Goal: Entertainment & Leisure: Browse casually

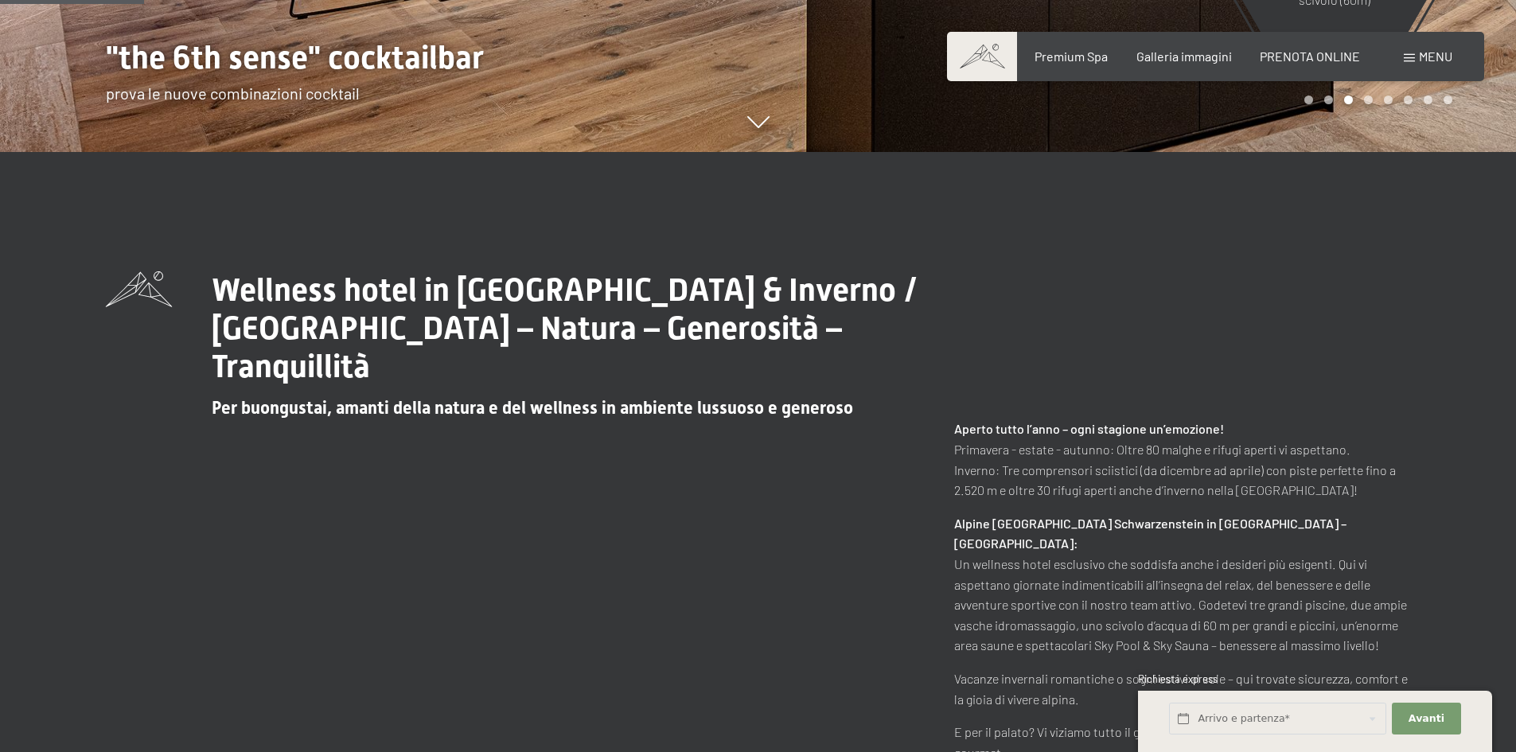
scroll to position [373, 0]
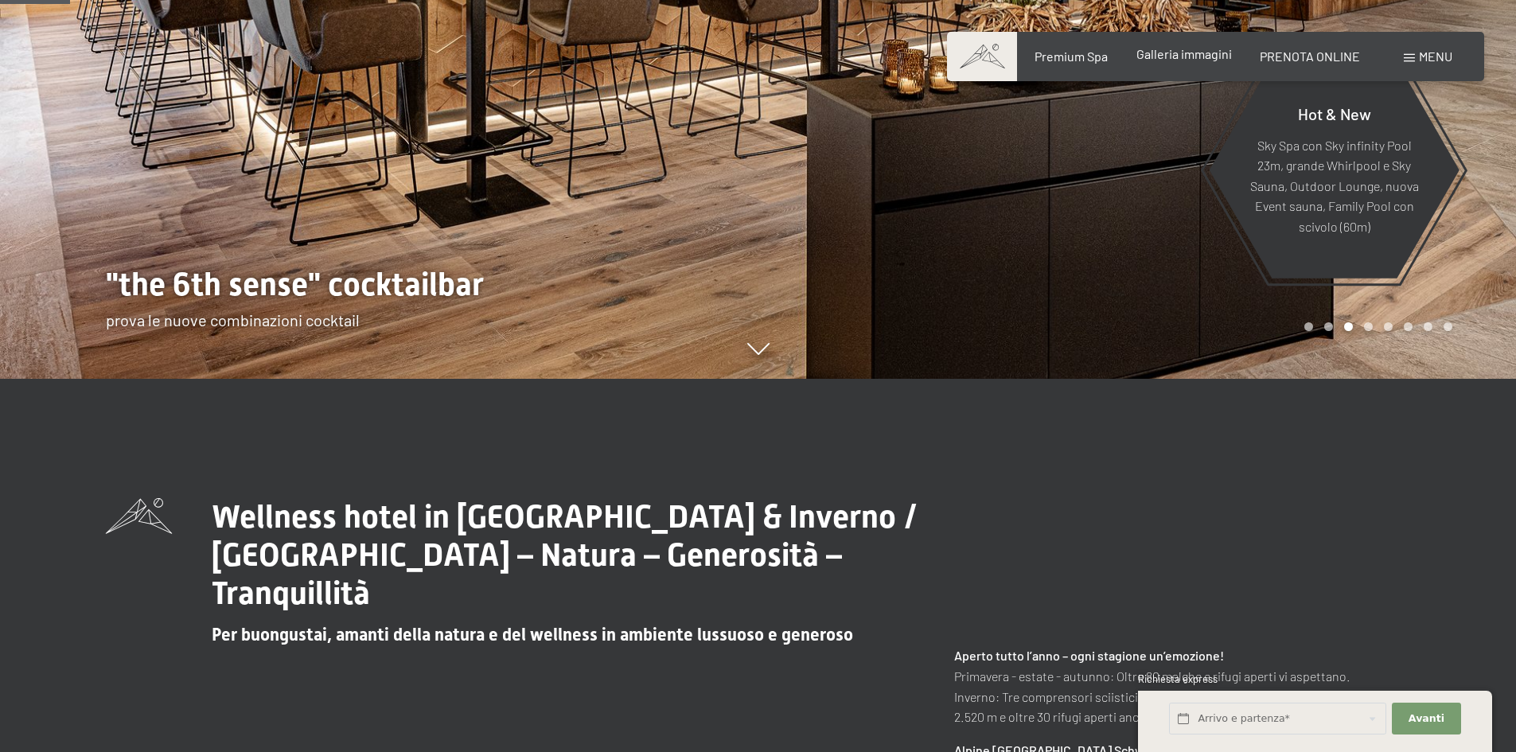
click at [1176, 49] on span "Galleria immagini" at bounding box center [1185, 53] width 96 height 15
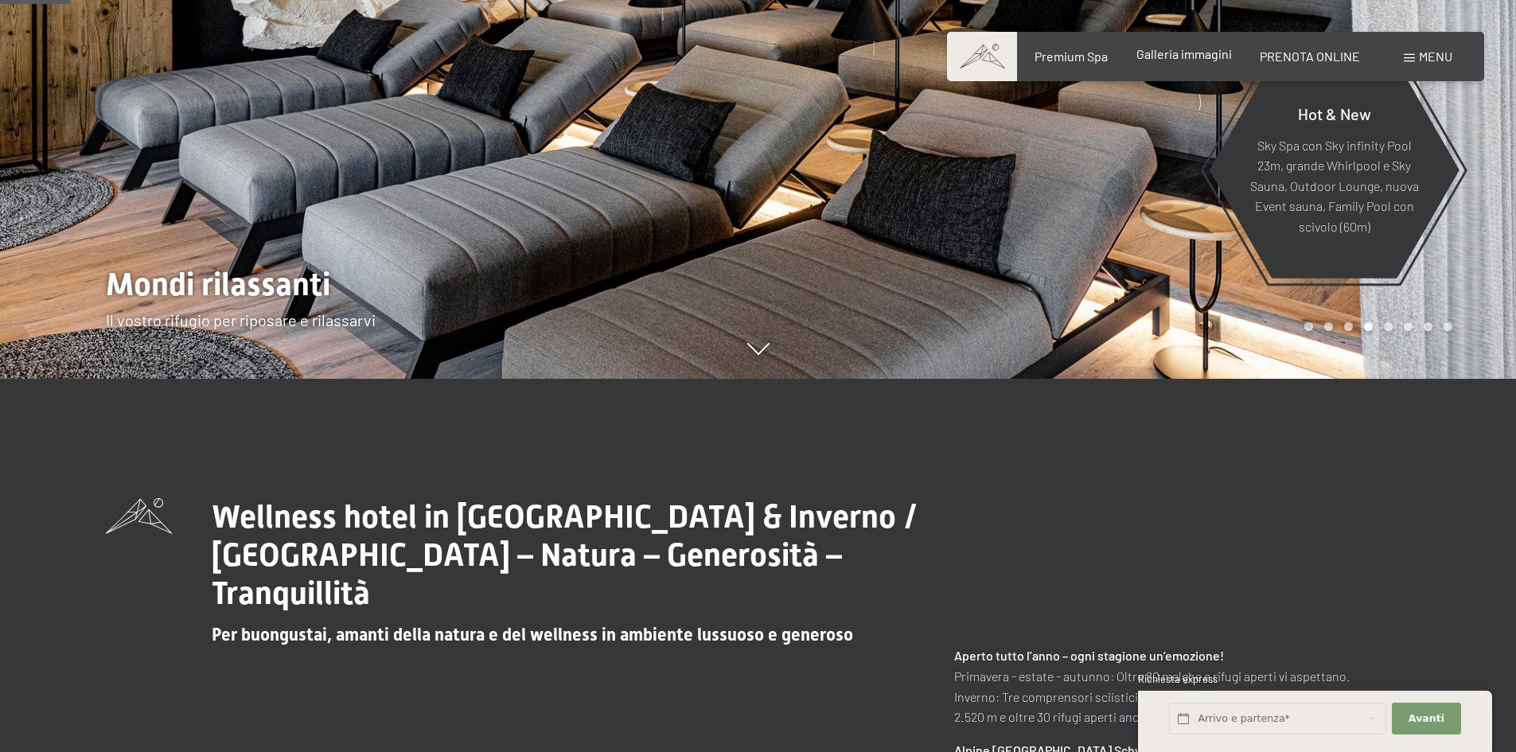
click at [1194, 60] on span "Galleria immagini" at bounding box center [1185, 53] width 96 height 15
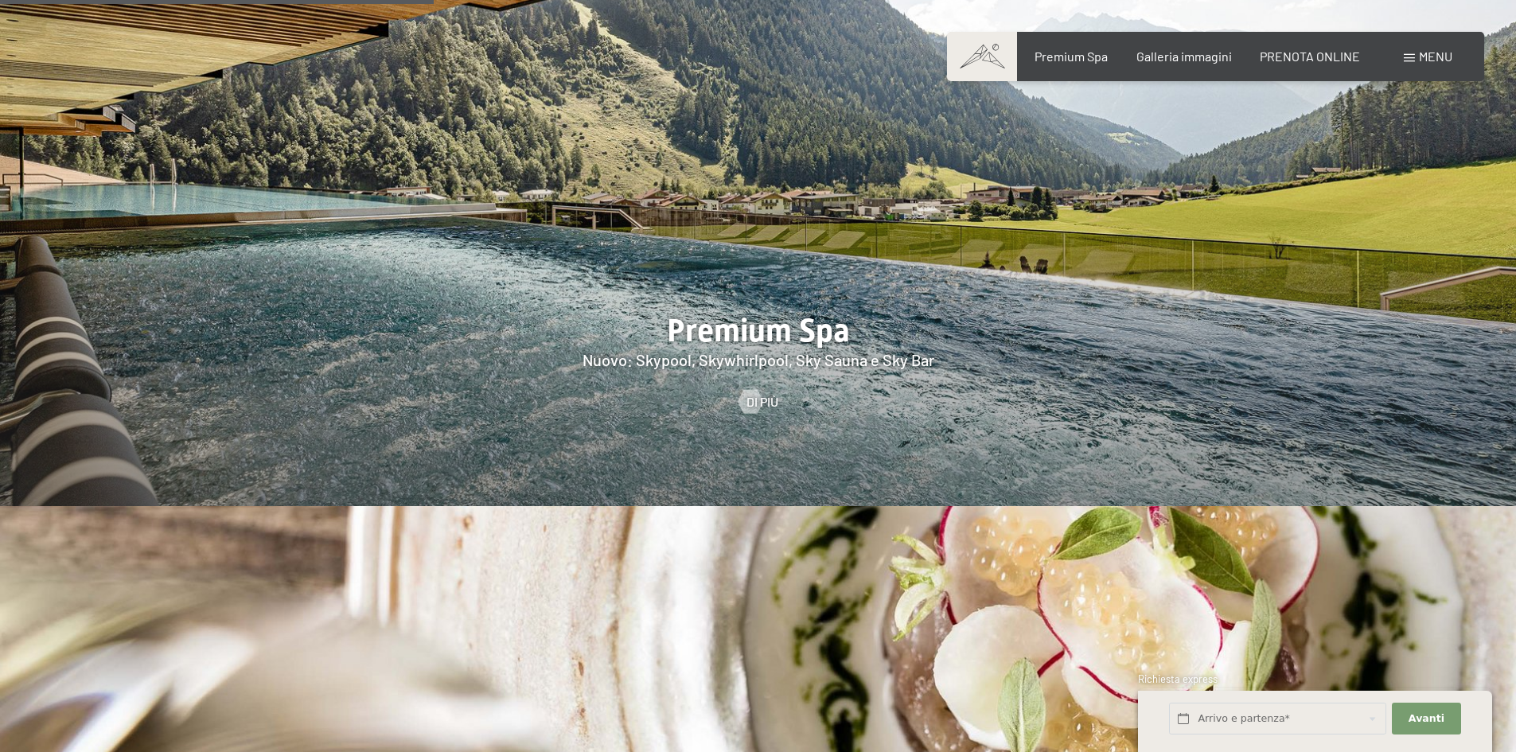
scroll to position [2284, 0]
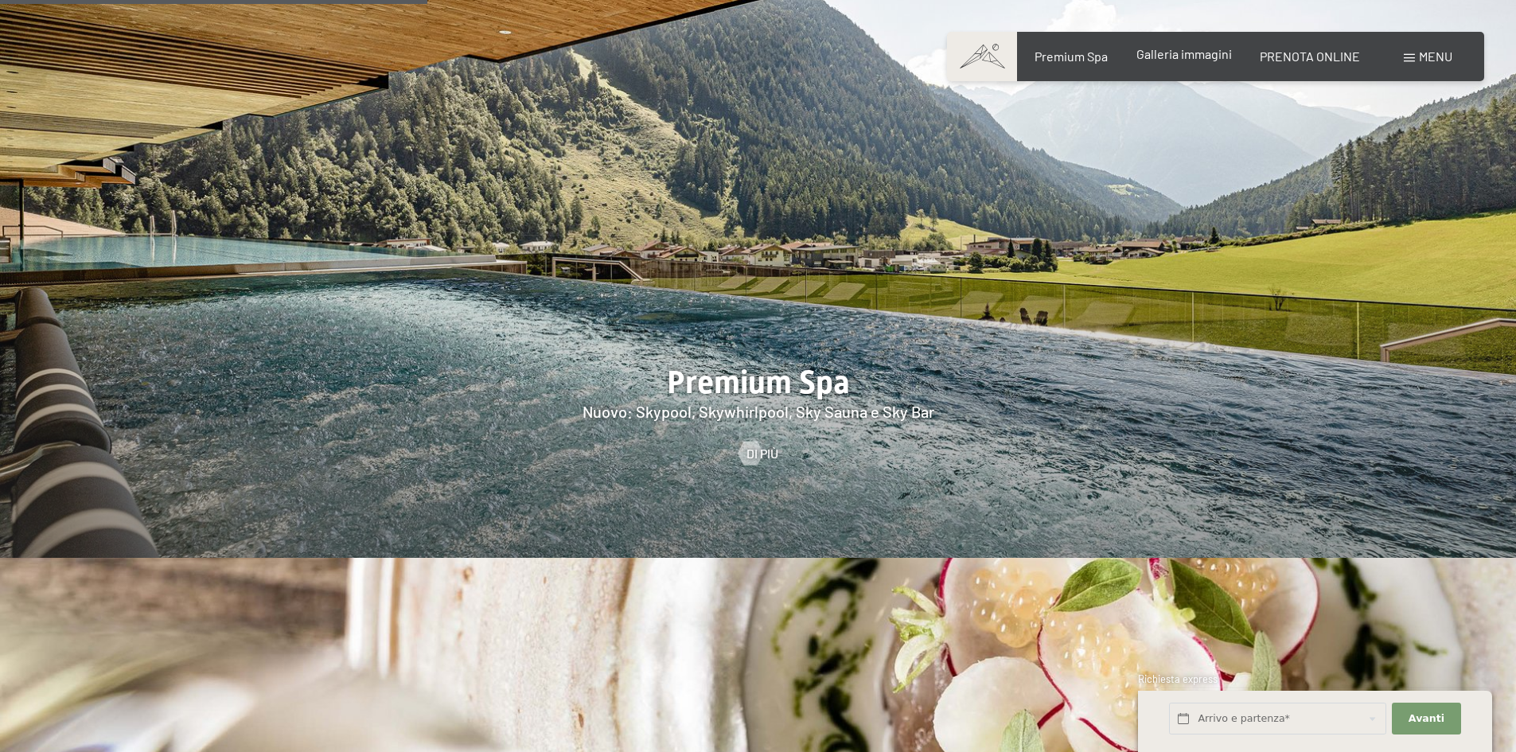
click at [1201, 59] on span "Galleria immagini" at bounding box center [1185, 53] width 96 height 15
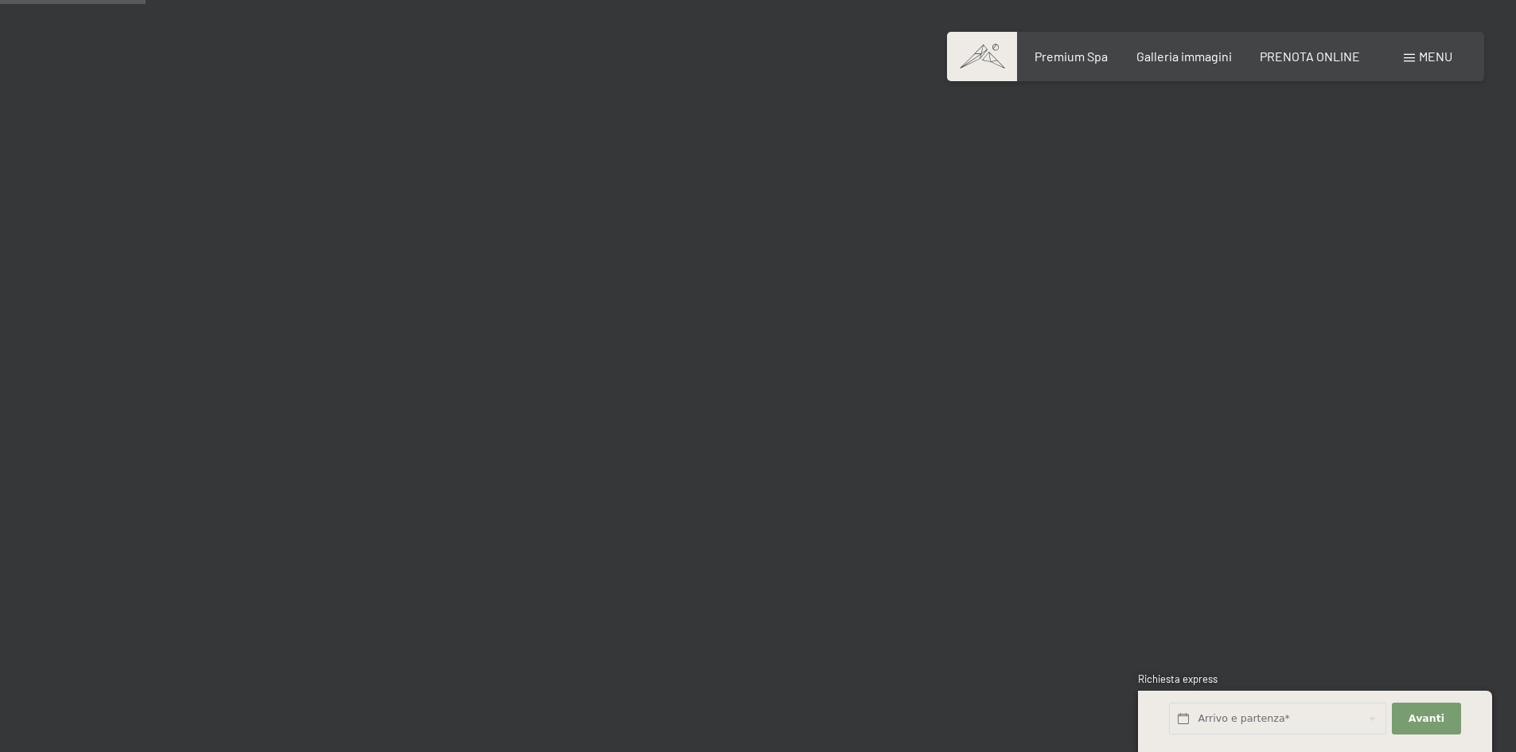
scroll to position [1990, 0]
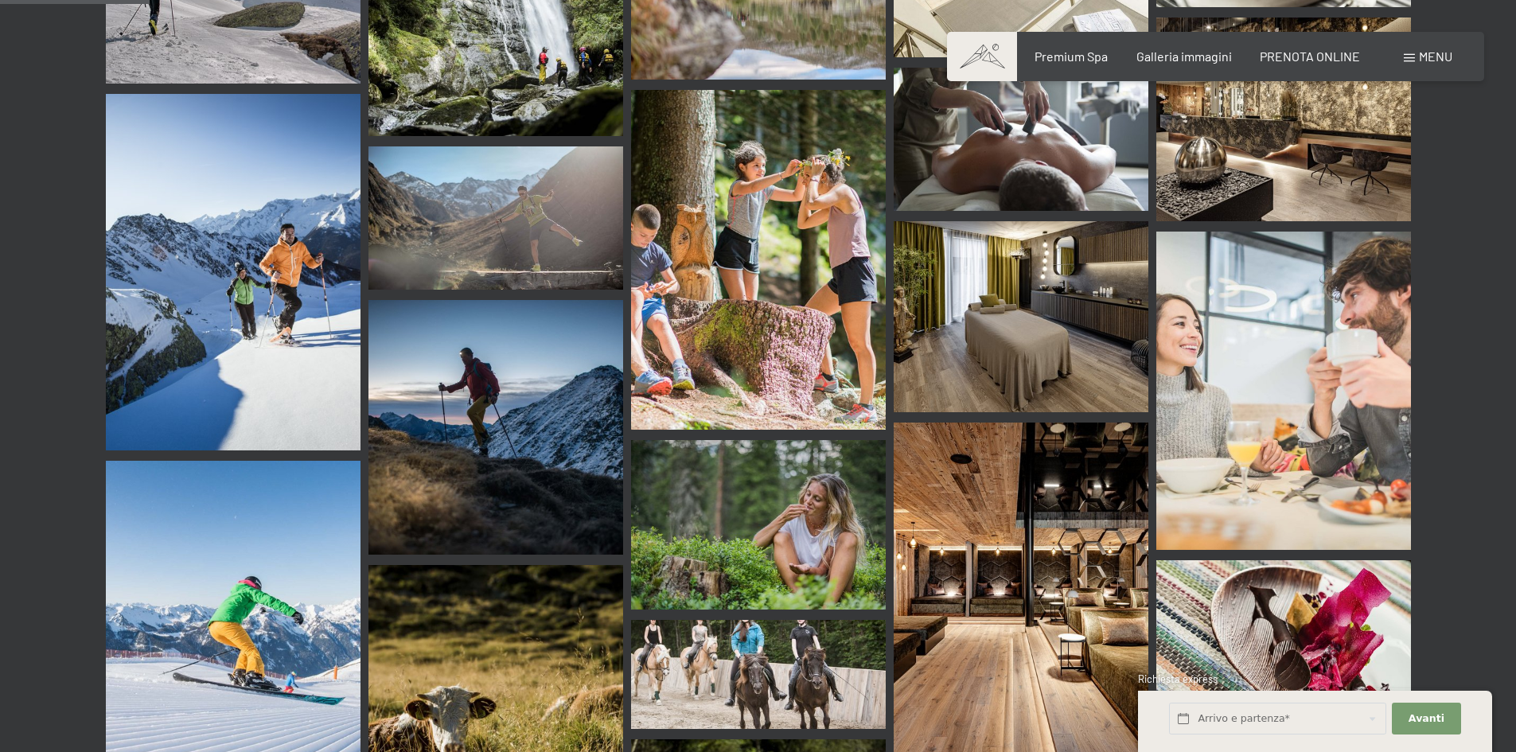
click at [1028, 578] on img at bounding box center [1021, 601] width 255 height 357
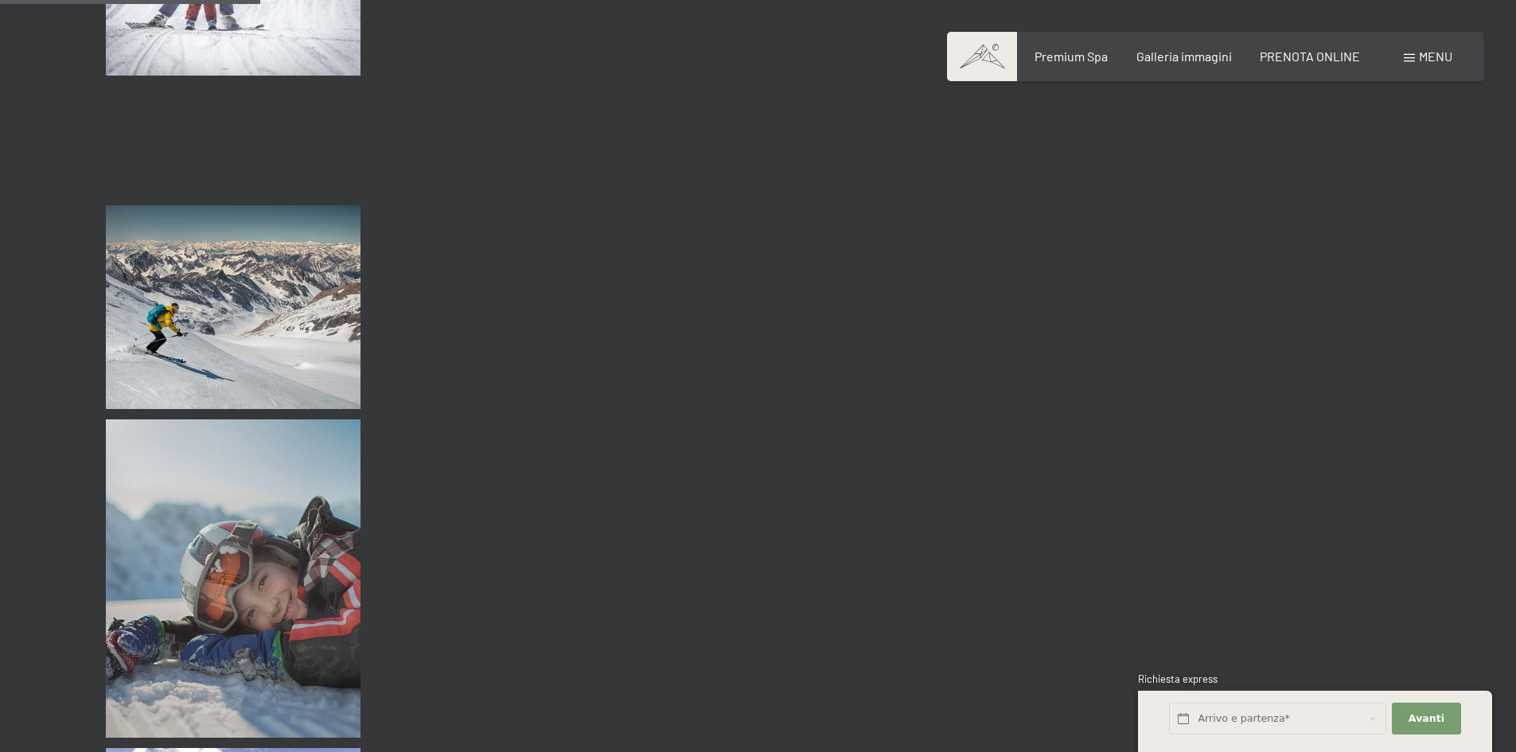
scroll to position [3502, 0]
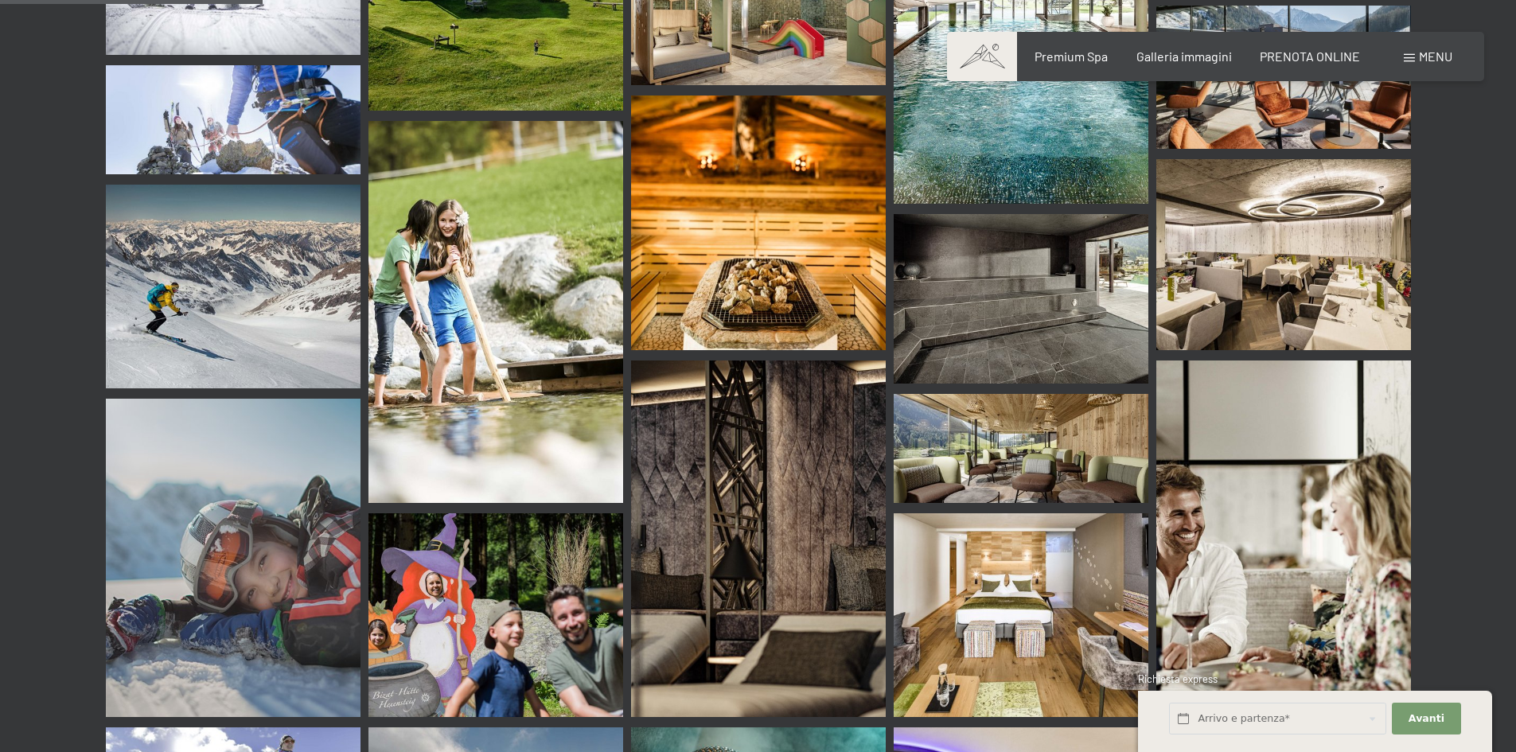
click at [1407, 227] on img at bounding box center [1284, 254] width 255 height 191
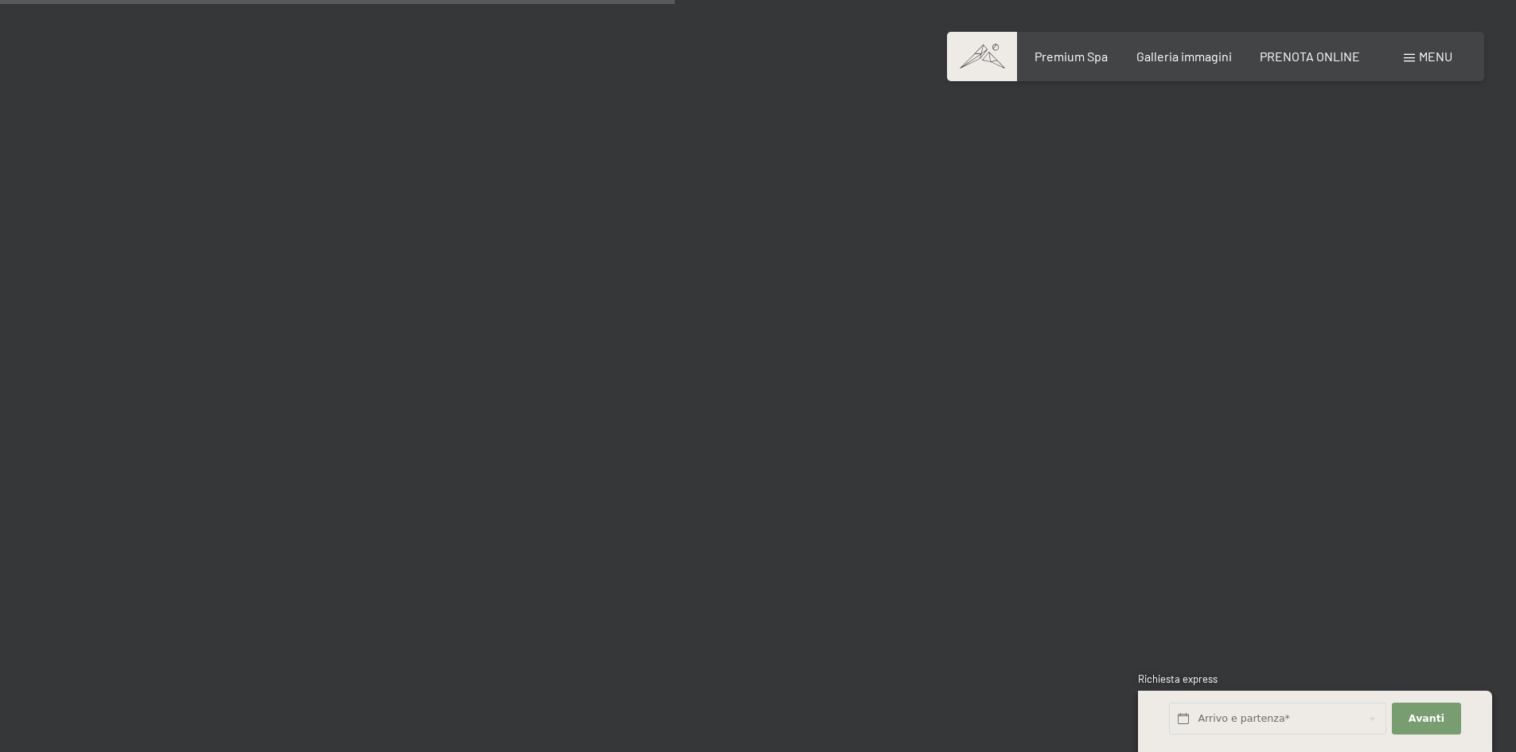
scroll to position [8995, 0]
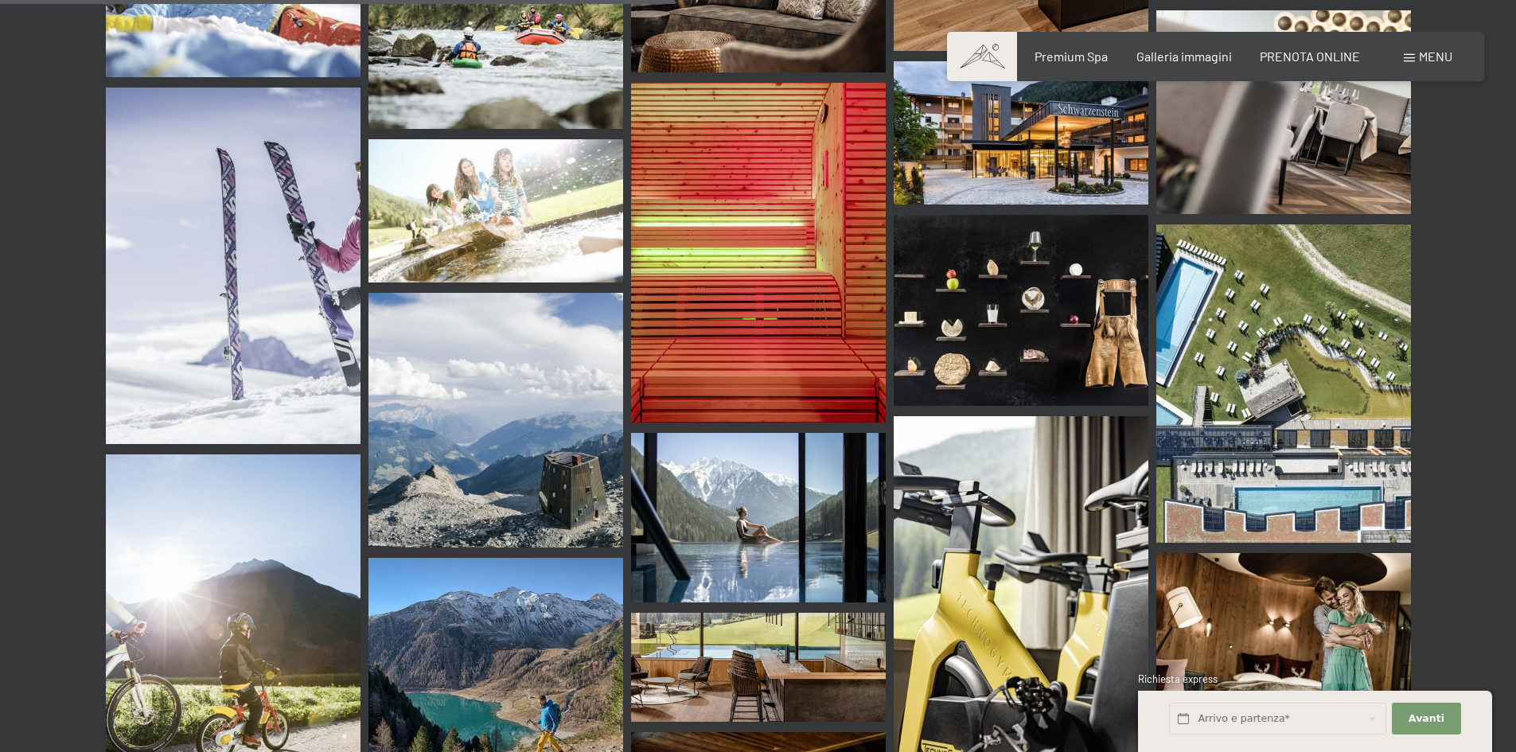
click at [1040, 282] on img at bounding box center [1021, 310] width 255 height 191
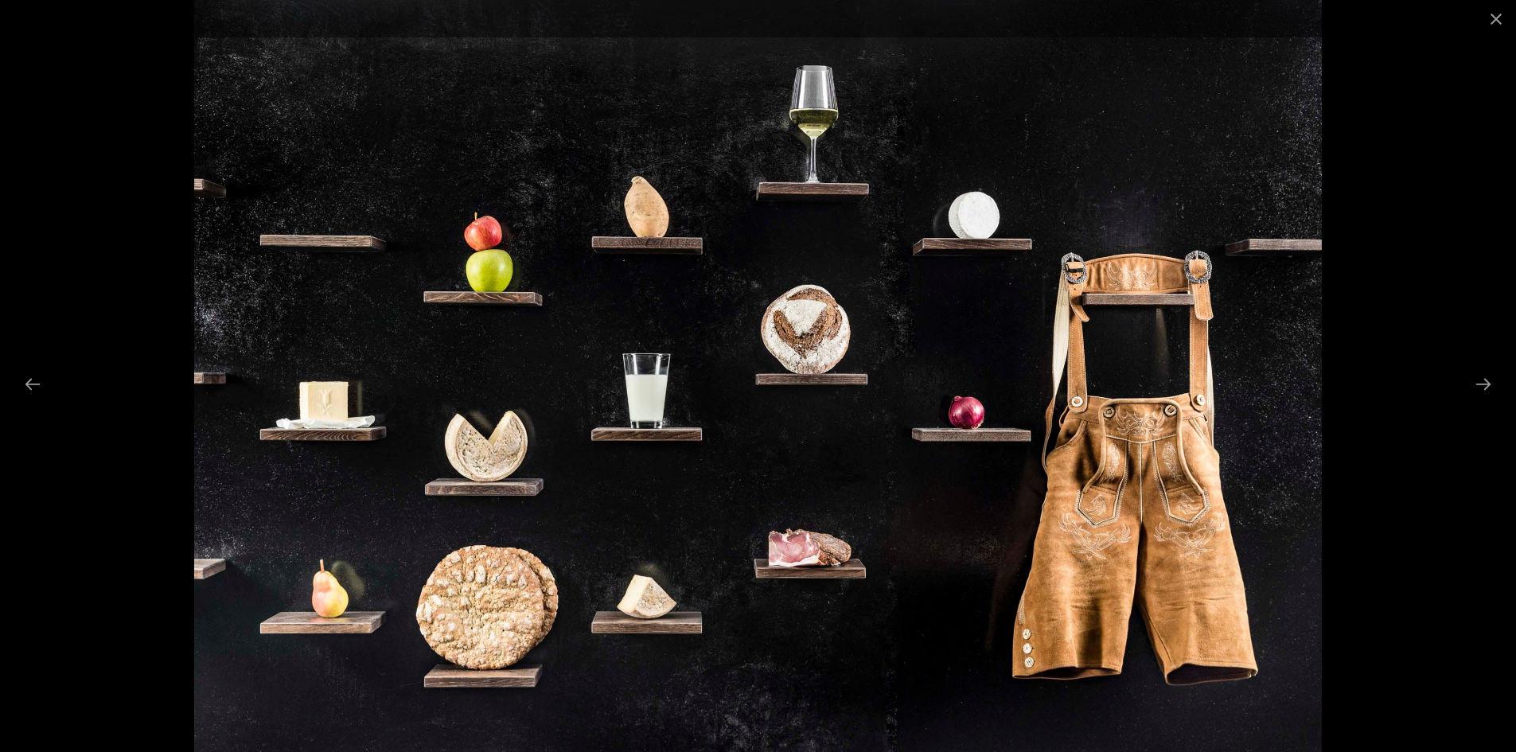
scroll to position [9632, 0]
click at [1485, 380] on button "Next slide" at bounding box center [1483, 384] width 33 height 31
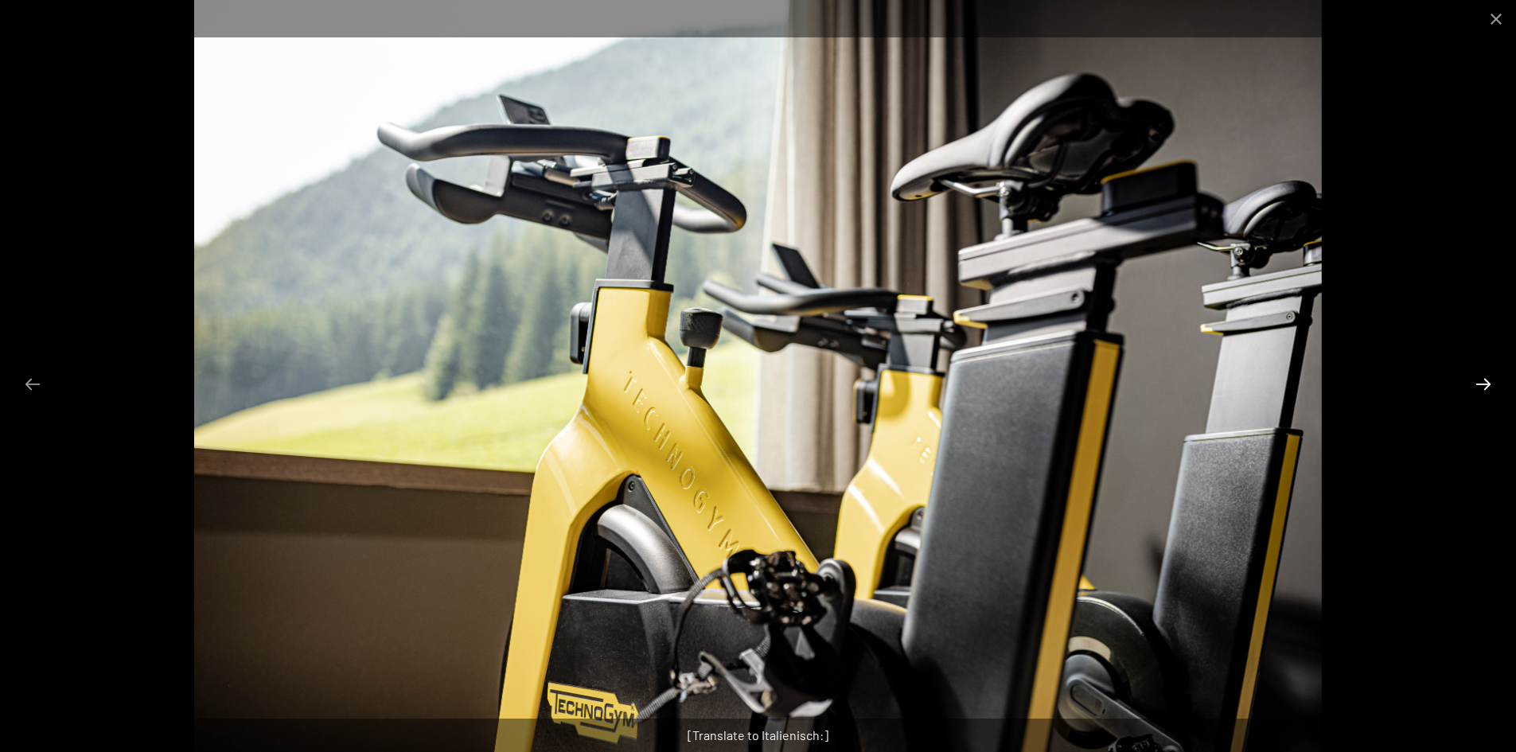
click at [1474, 380] on button "Next slide" at bounding box center [1483, 384] width 33 height 31
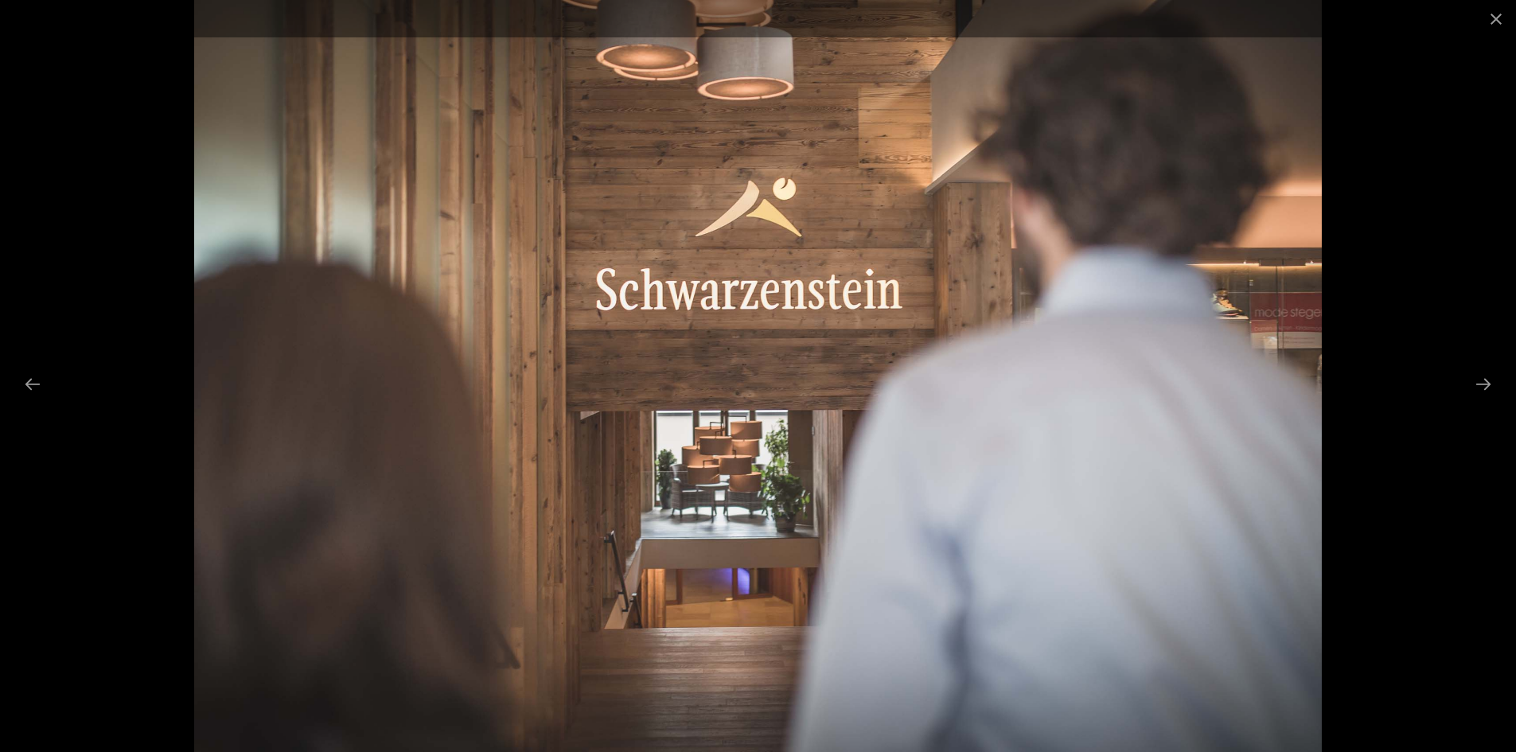
click at [1461, 380] on div at bounding box center [758, 376] width 1516 height 752
click at [1478, 380] on button "Next slide" at bounding box center [1483, 384] width 33 height 31
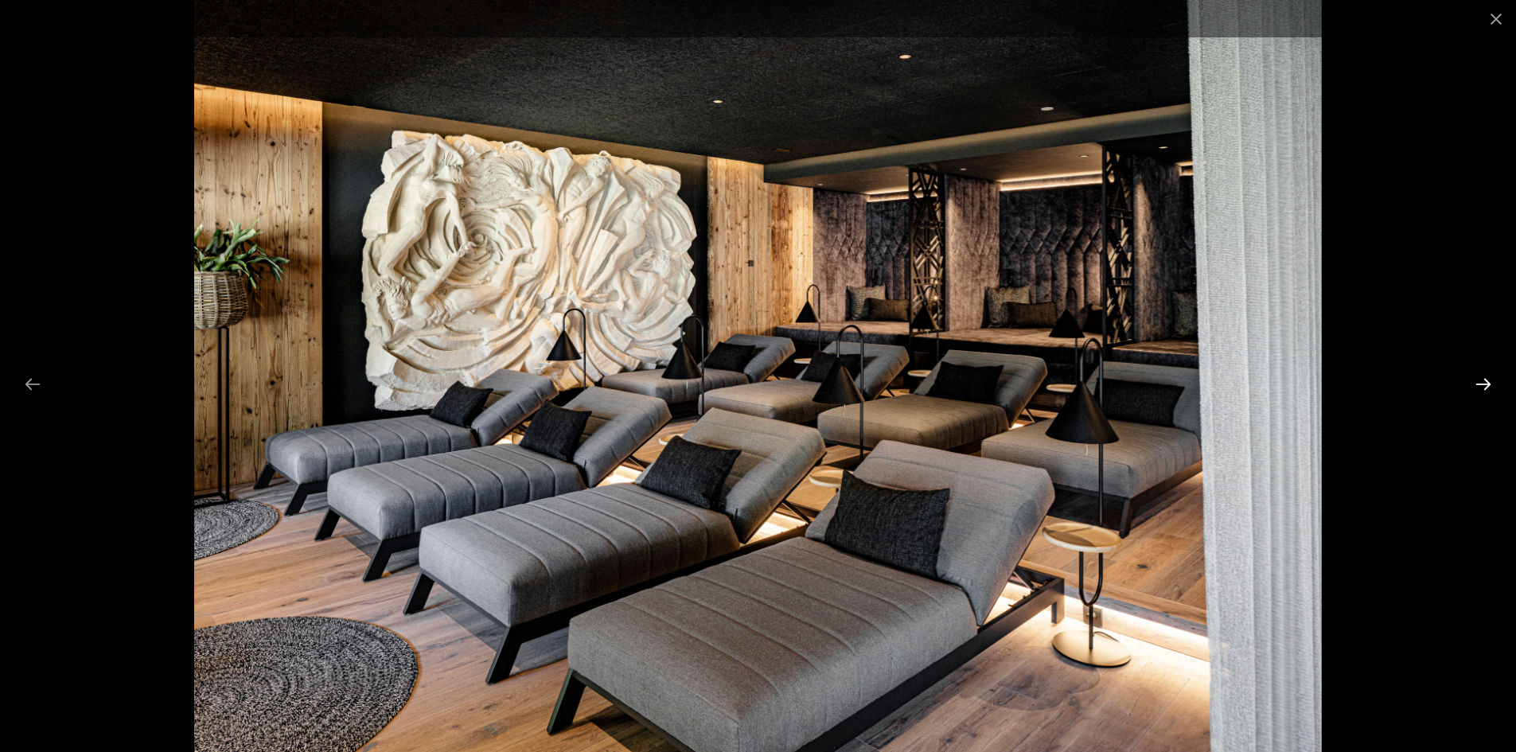
click at [1476, 380] on button "Next slide" at bounding box center [1483, 384] width 33 height 31
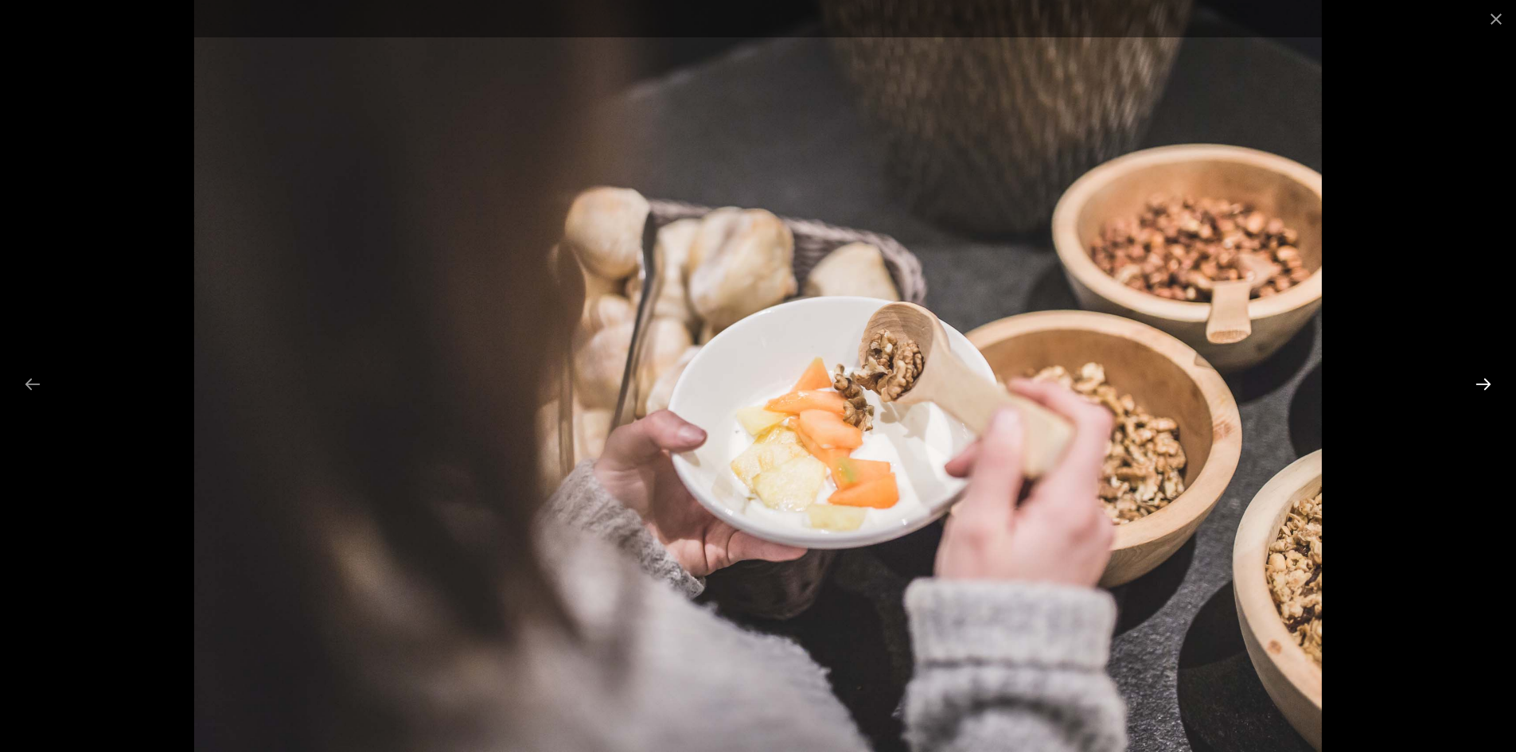
click at [1476, 380] on button "Next slide" at bounding box center [1483, 384] width 33 height 31
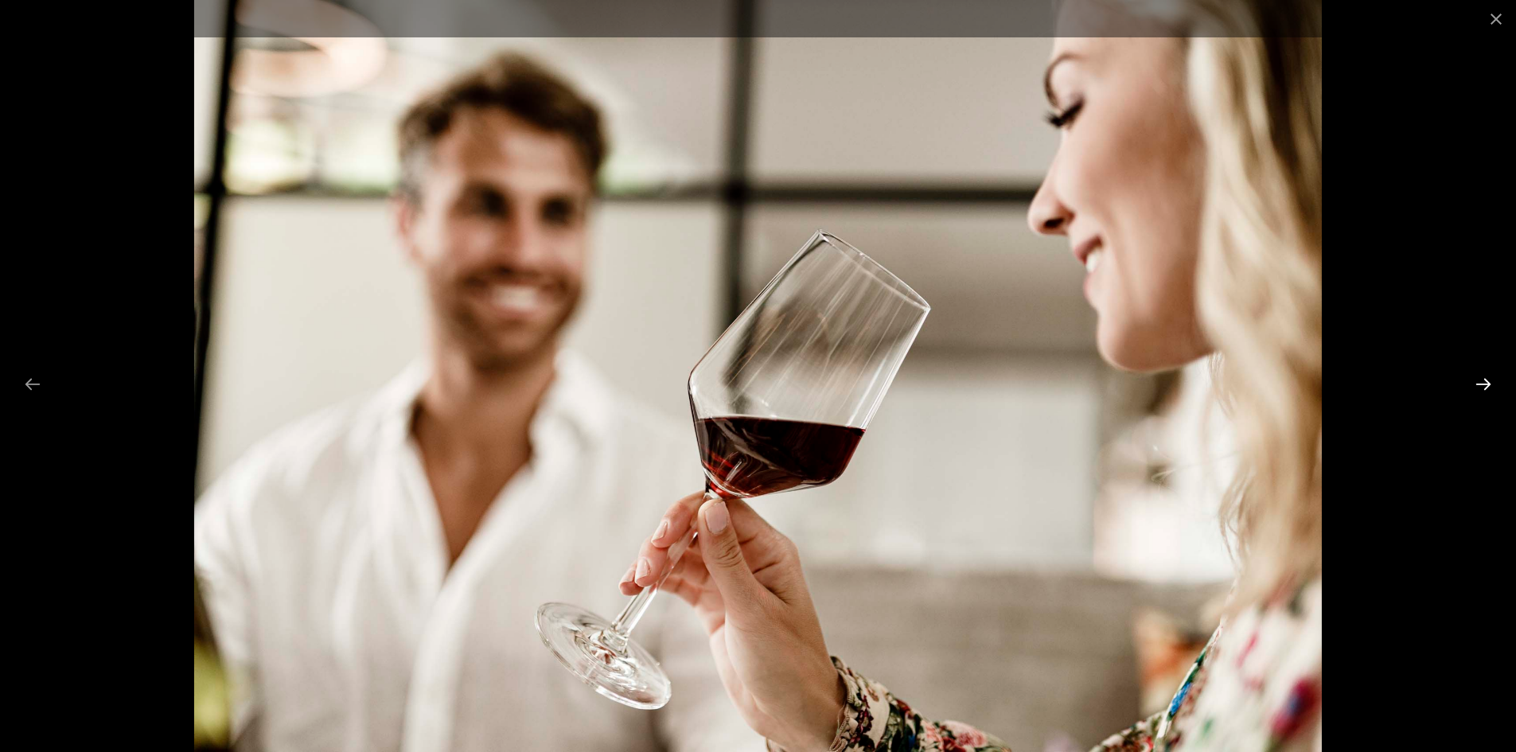
click at [1476, 380] on button "Next slide" at bounding box center [1483, 384] width 33 height 31
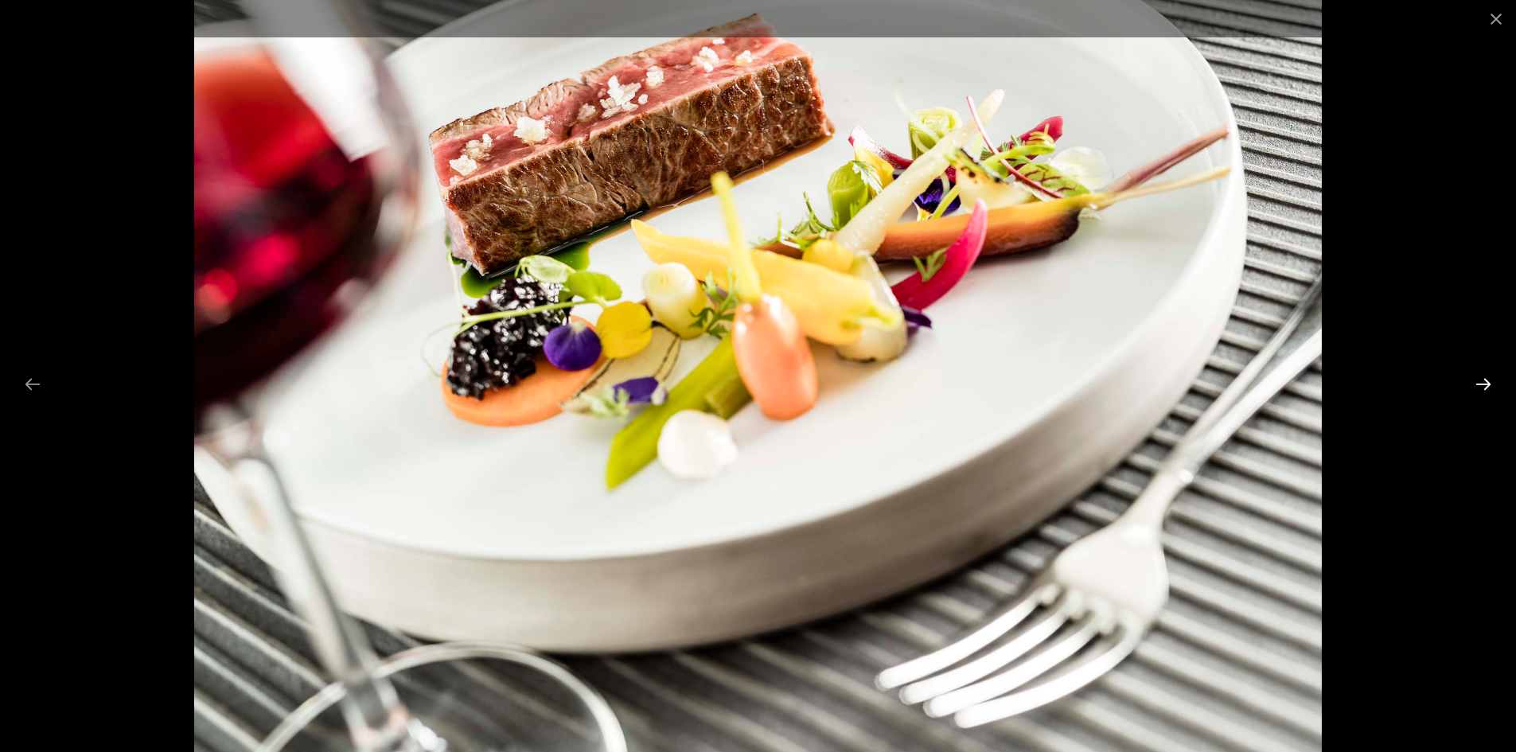
click at [1476, 380] on button "Next slide" at bounding box center [1483, 384] width 33 height 31
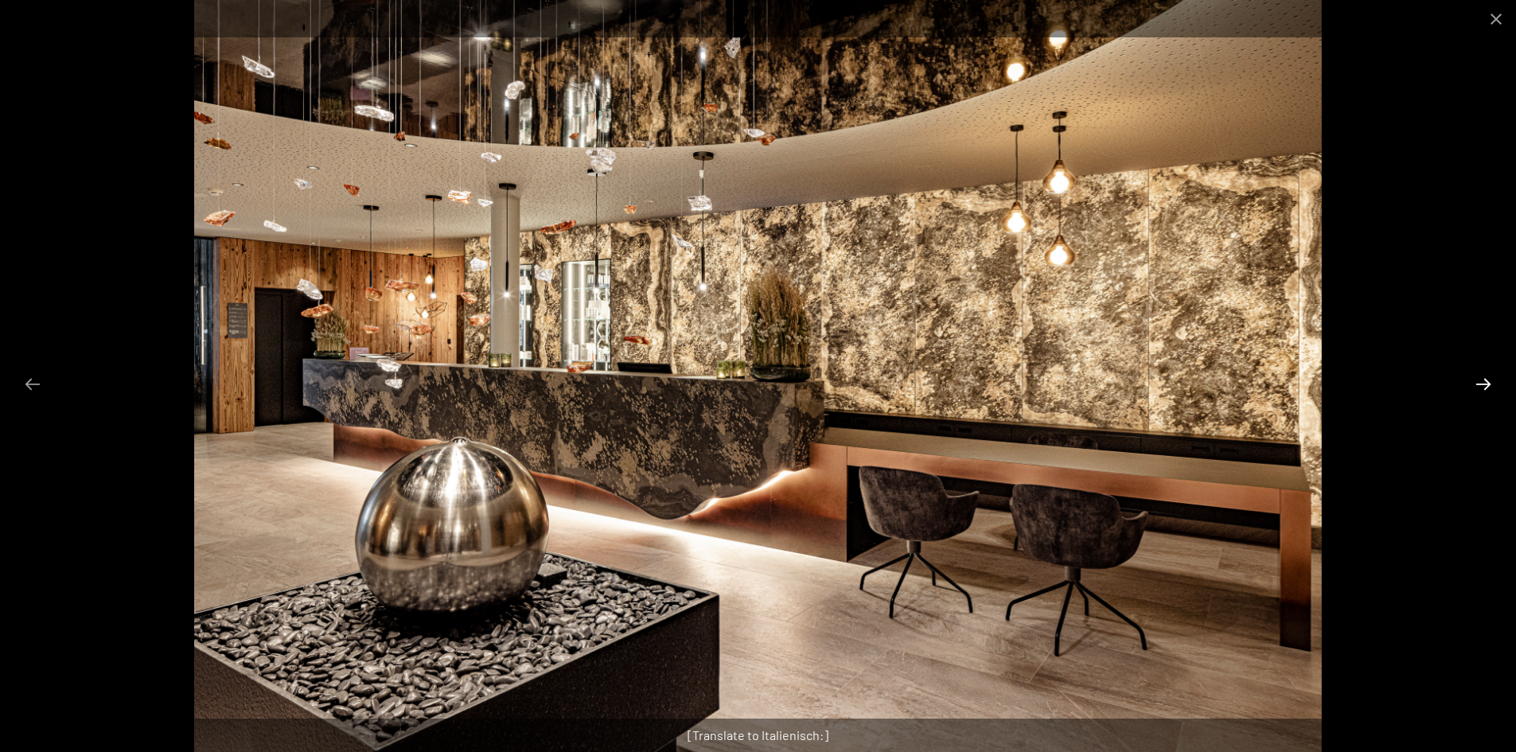
click at [1483, 381] on button "Next slide" at bounding box center [1483, 384] width 33 height 31
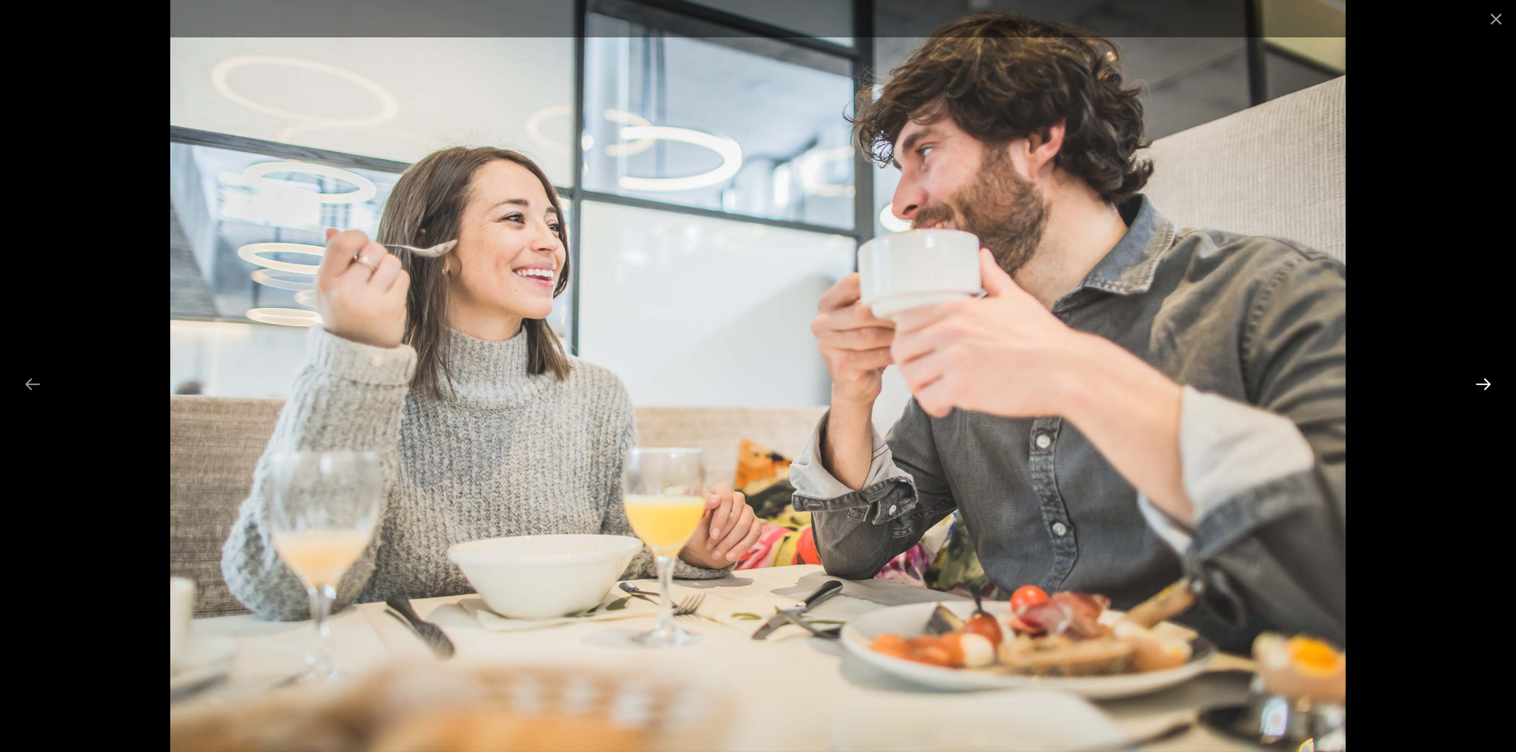
click at [1483, 381] on button "Next slide" at bounding box center [1483, 384] width 33 height 31
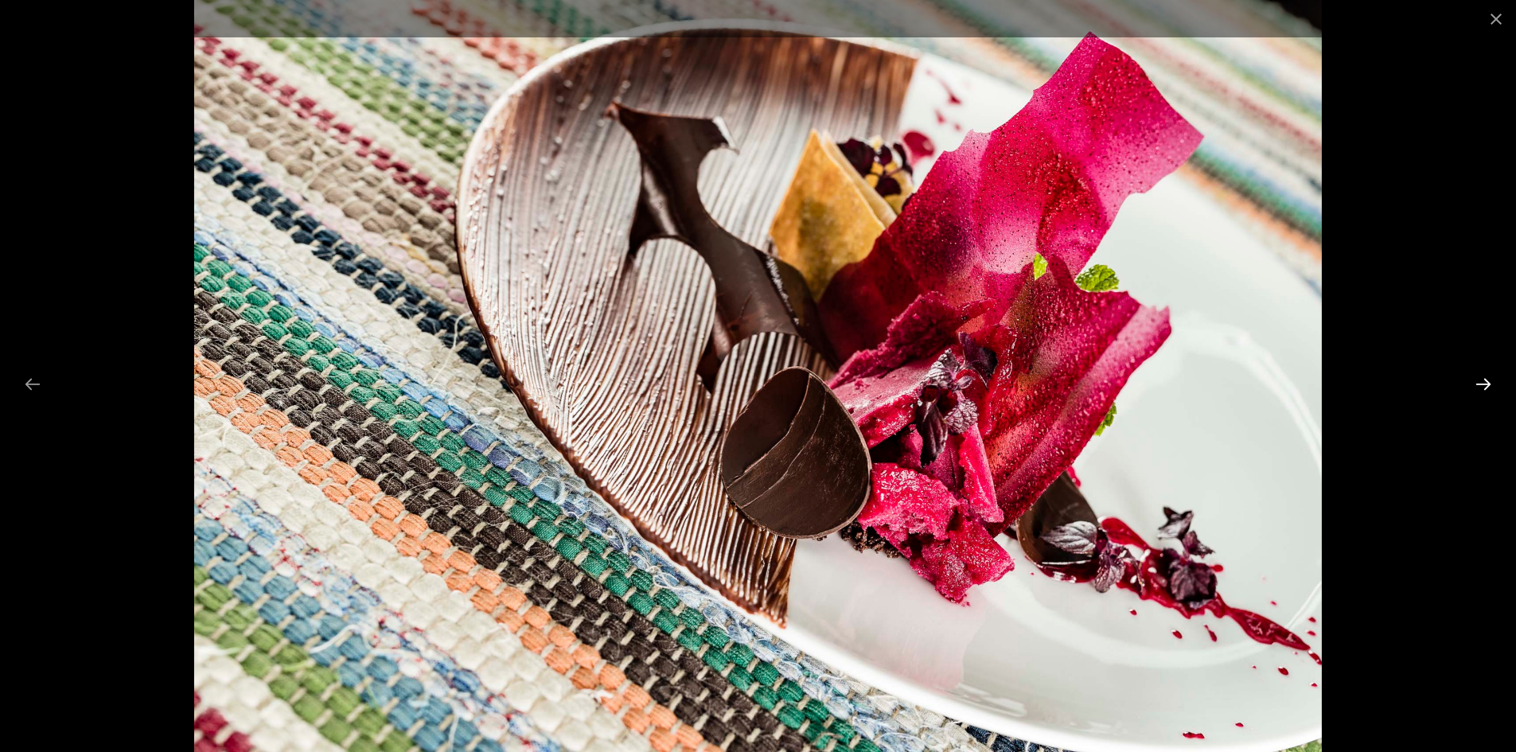
click at [1483, 381] on button "Next slide" at bounding box center [1483, 384] width 33 height 31
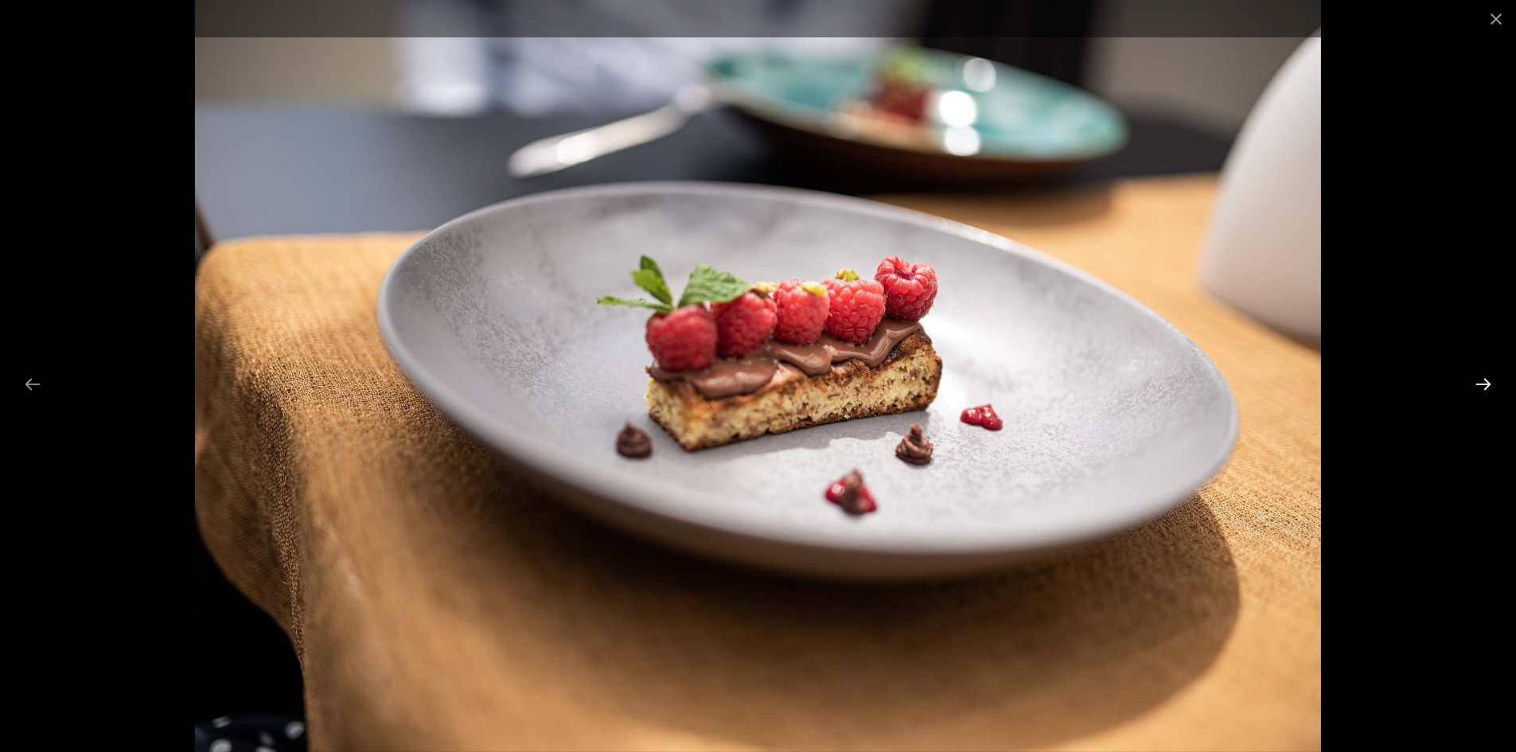
click at [1483, 381] on button "Next slide" at bounding box center [1483, 384] width 33 height 31
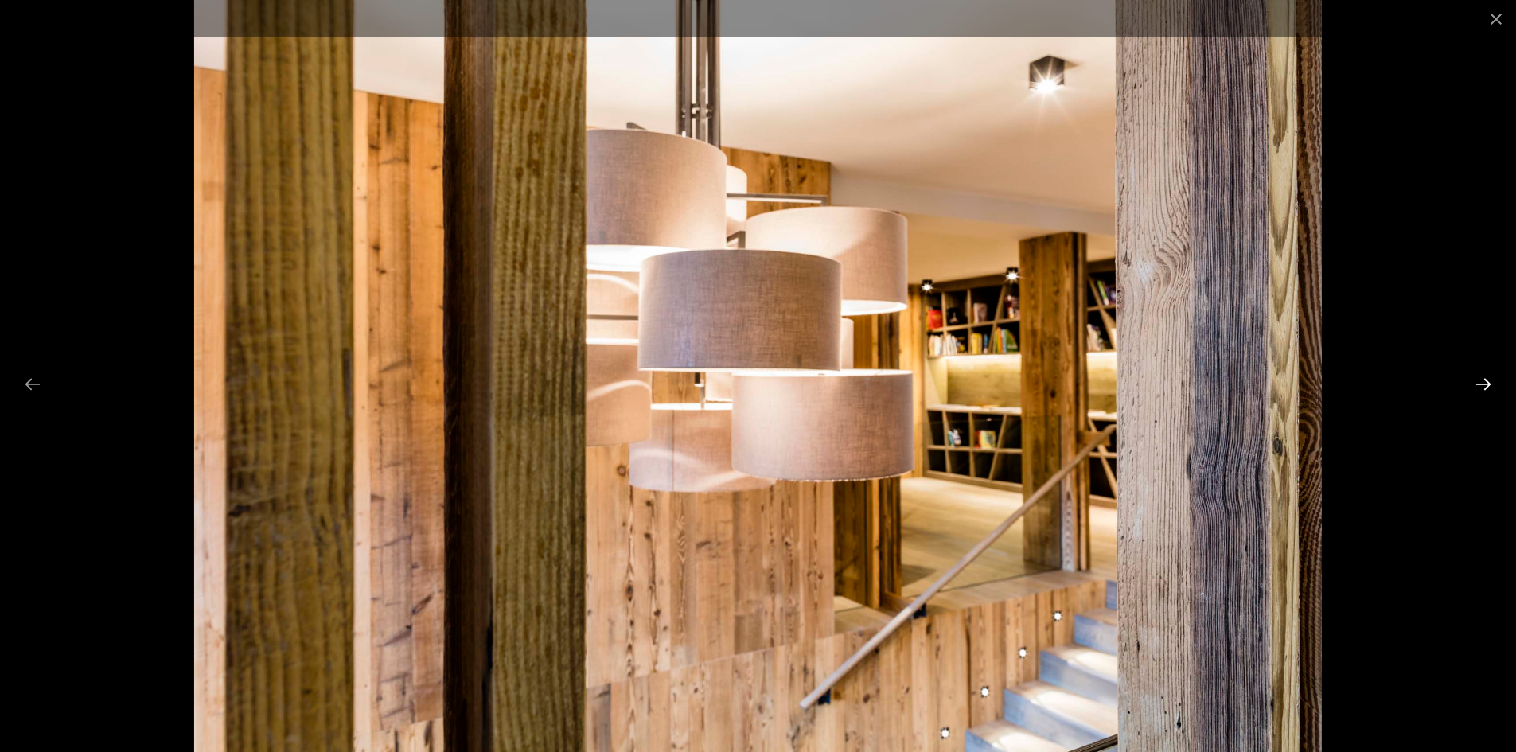
click at [1483, 381] on button "Next slide" at bounding box center [1483, 384] width 33 height 31
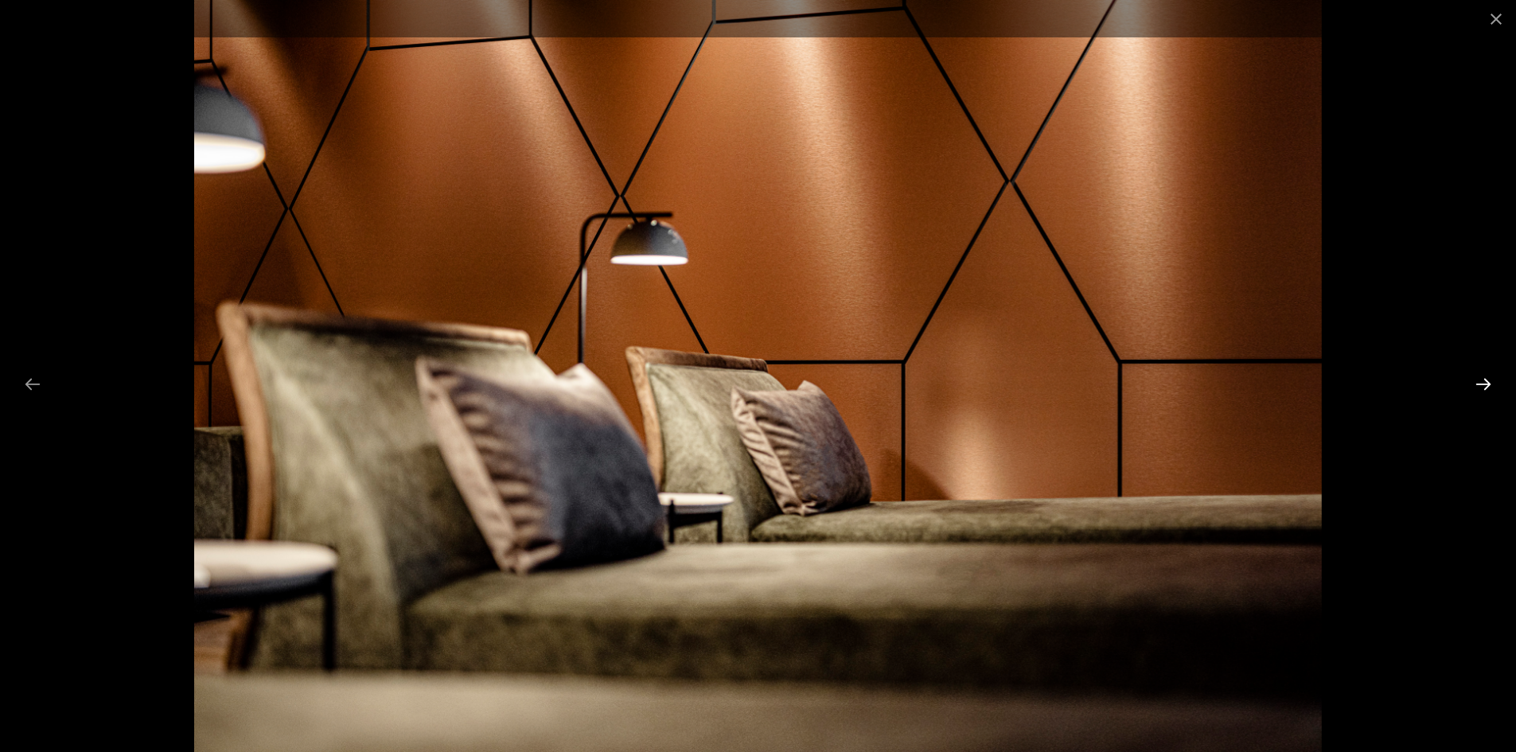
click at [1483, 383] on button "Next slide" at bounding box center [1483, 384] width 33 height 31
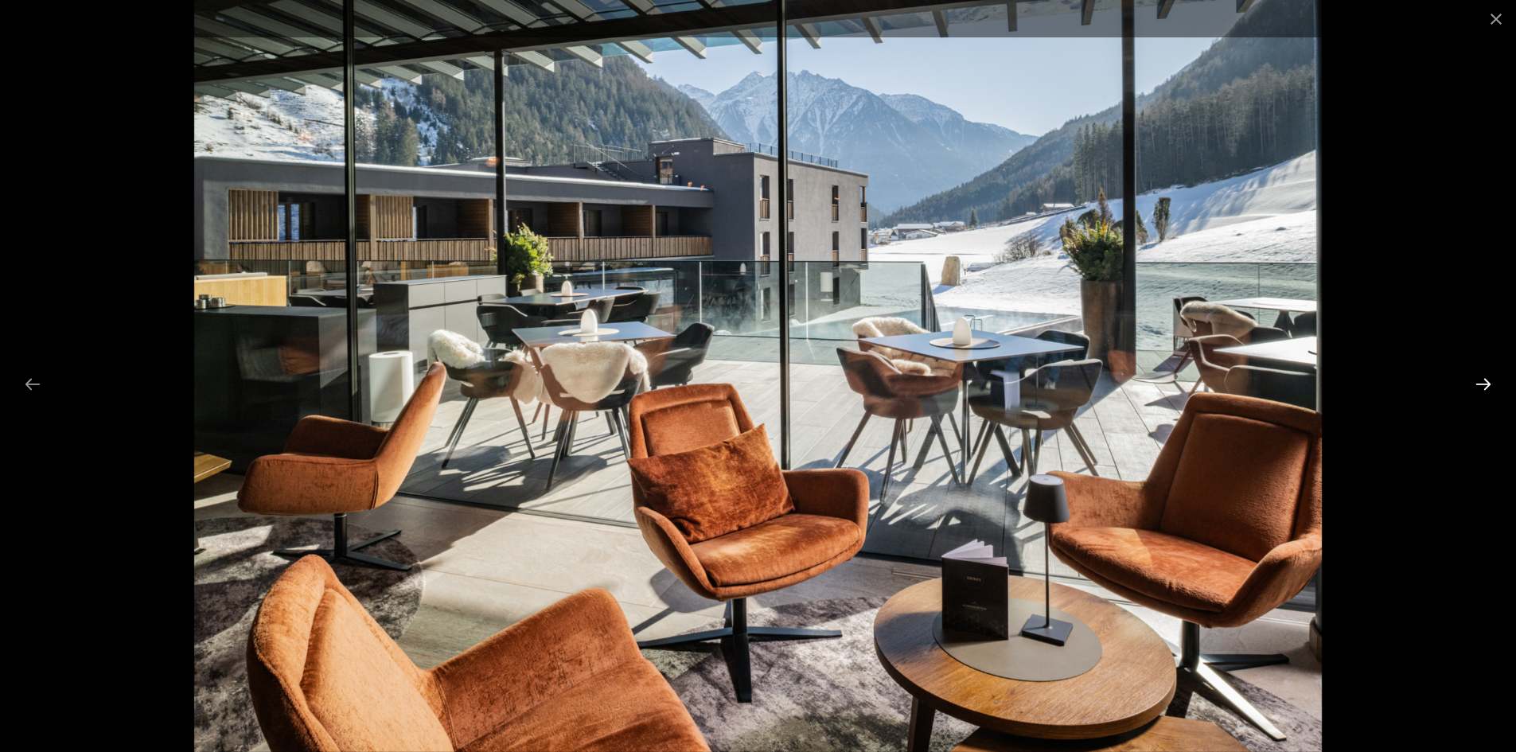
click at [1483, 383] on button "Next slide" at bounding box center [1483, 384] width 33 height 31
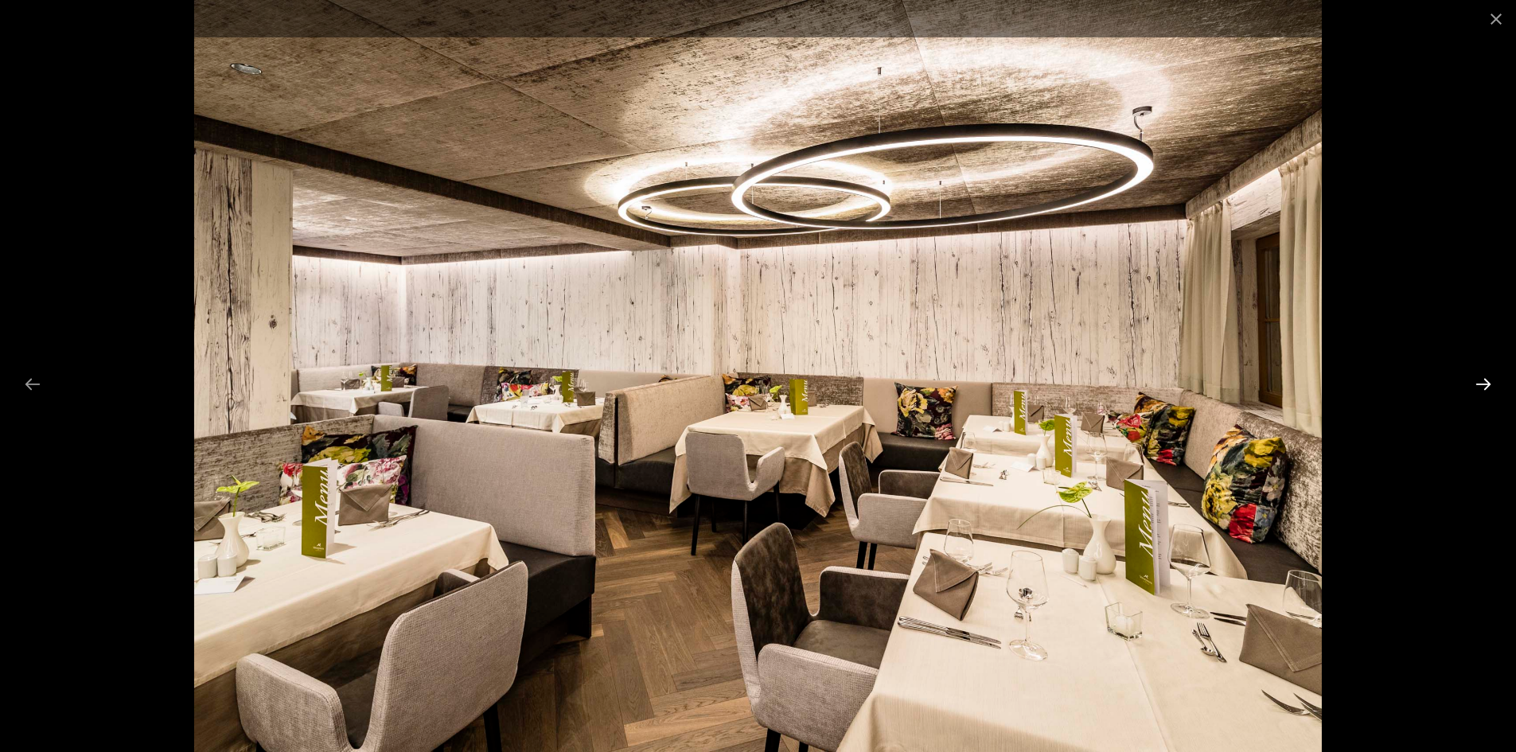
click at [1483, 383] on button "Next slide" at bounding box center [1483, 384] width 33 height 31
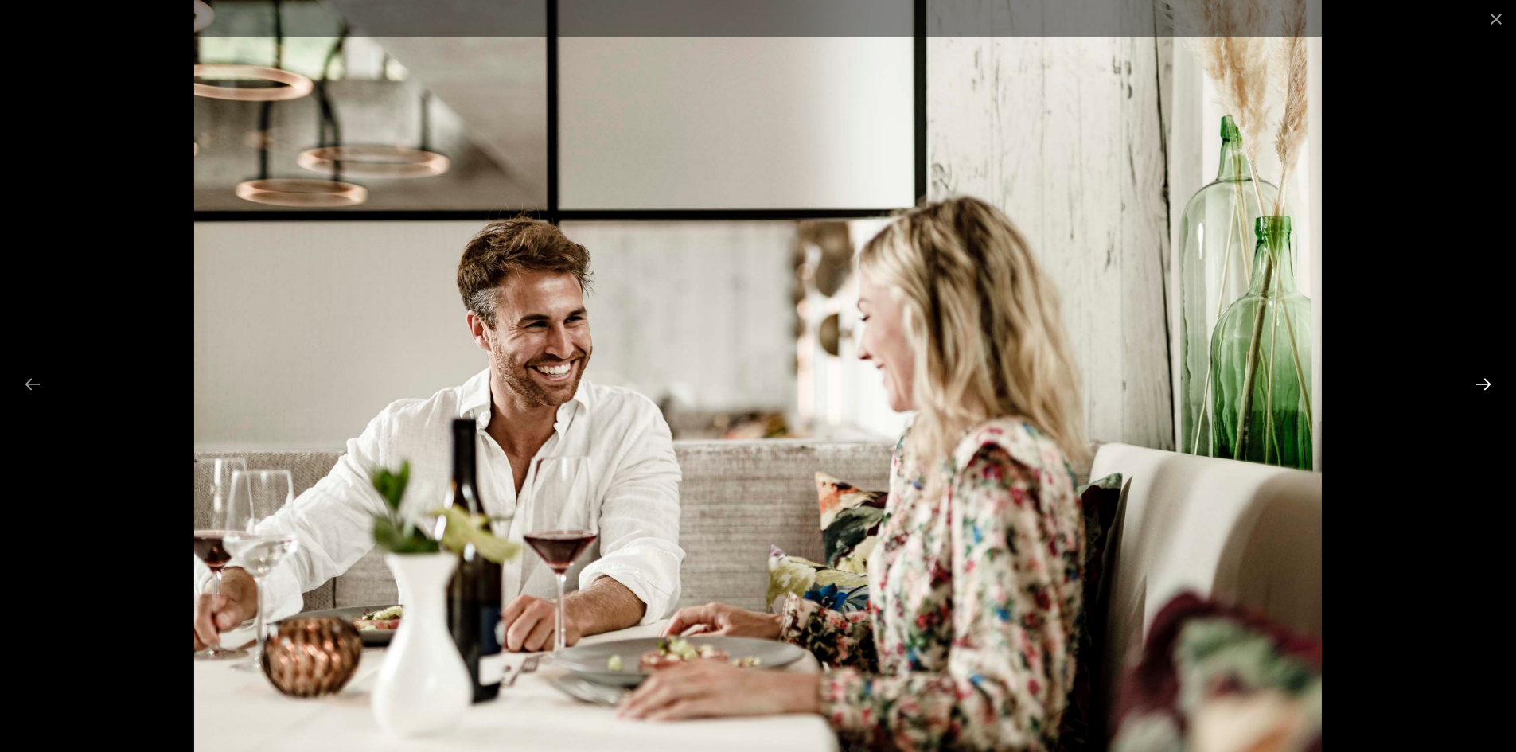
click at [1483, 383] on button "Next slide" at bounding box center [1483, 384] width 33 height 31
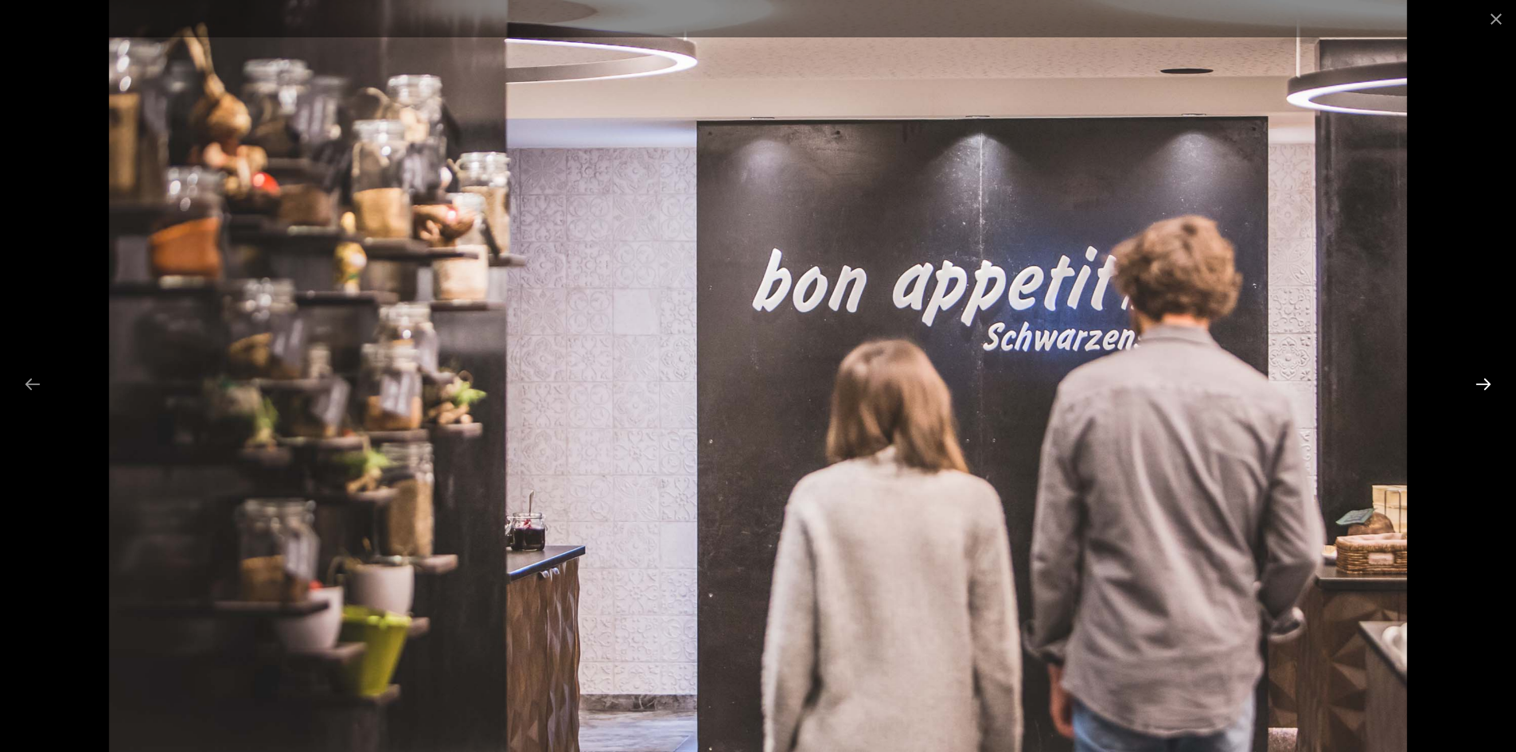
click at [1483, 383] on button "Next slide" at bounding box center [1483, 384] width 33 height 31
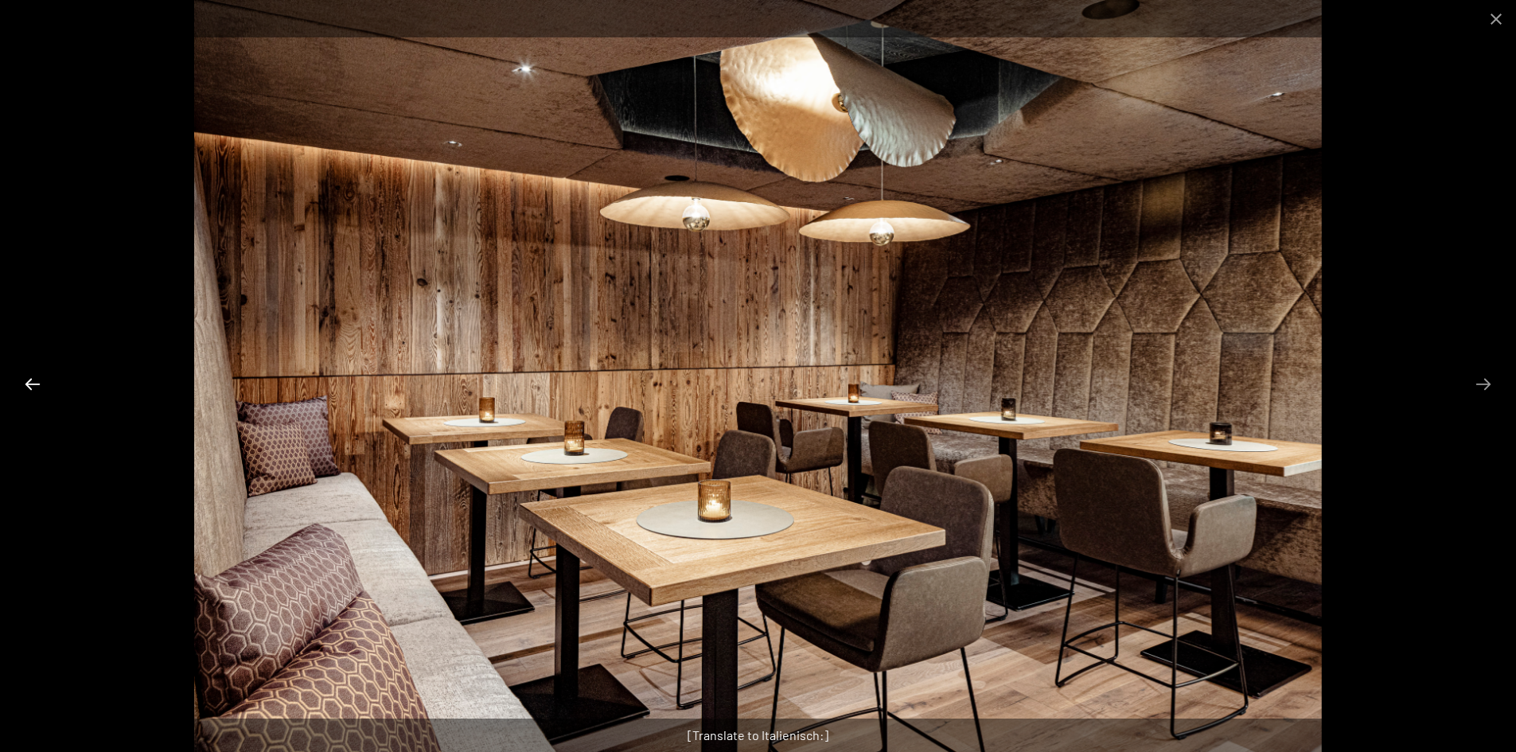
click at [49, 378] on button "Previous slide" at bounding box center [32, 384] width 33 height 31
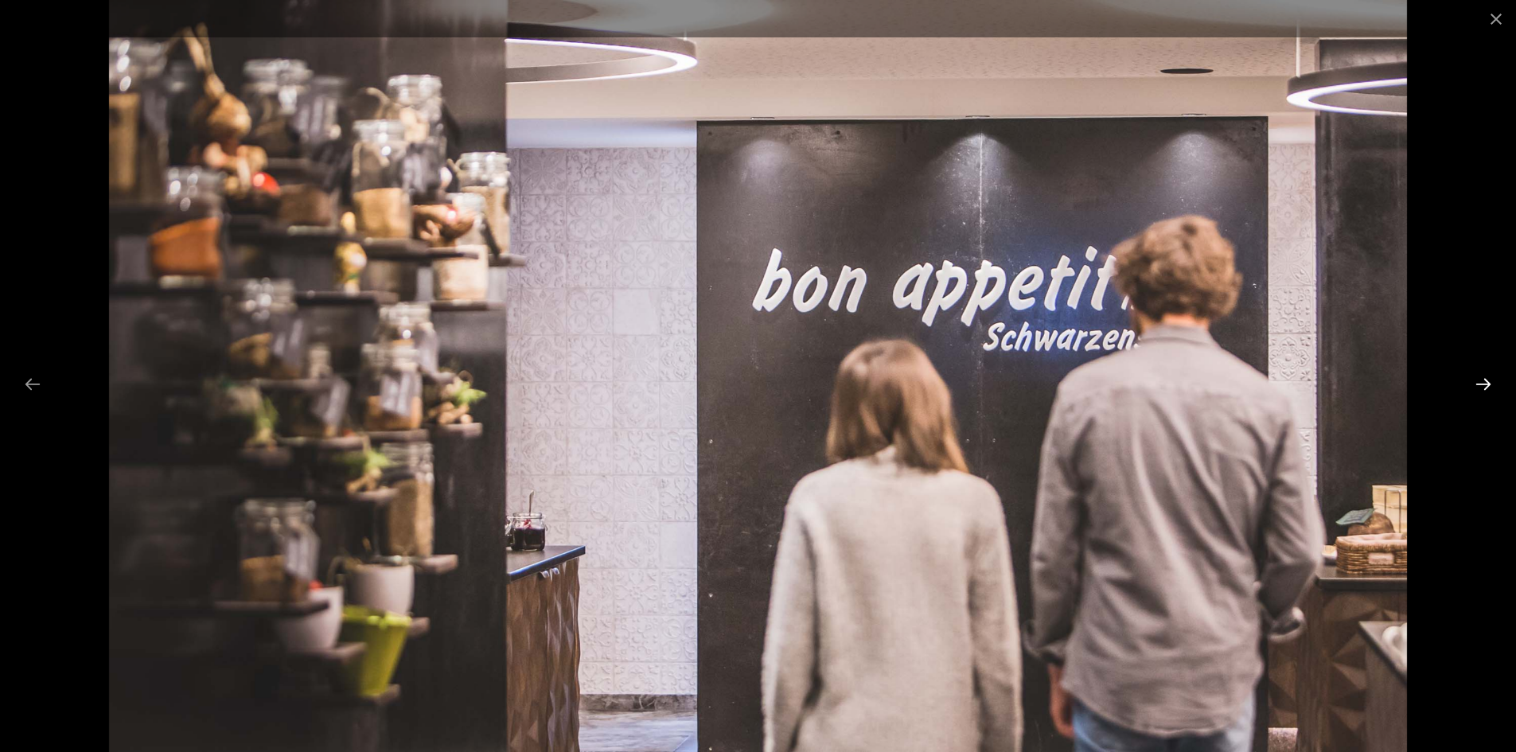
click at [1489, 382] on button "Next slide" at bounding box center [1483, 384] width 33 height 31
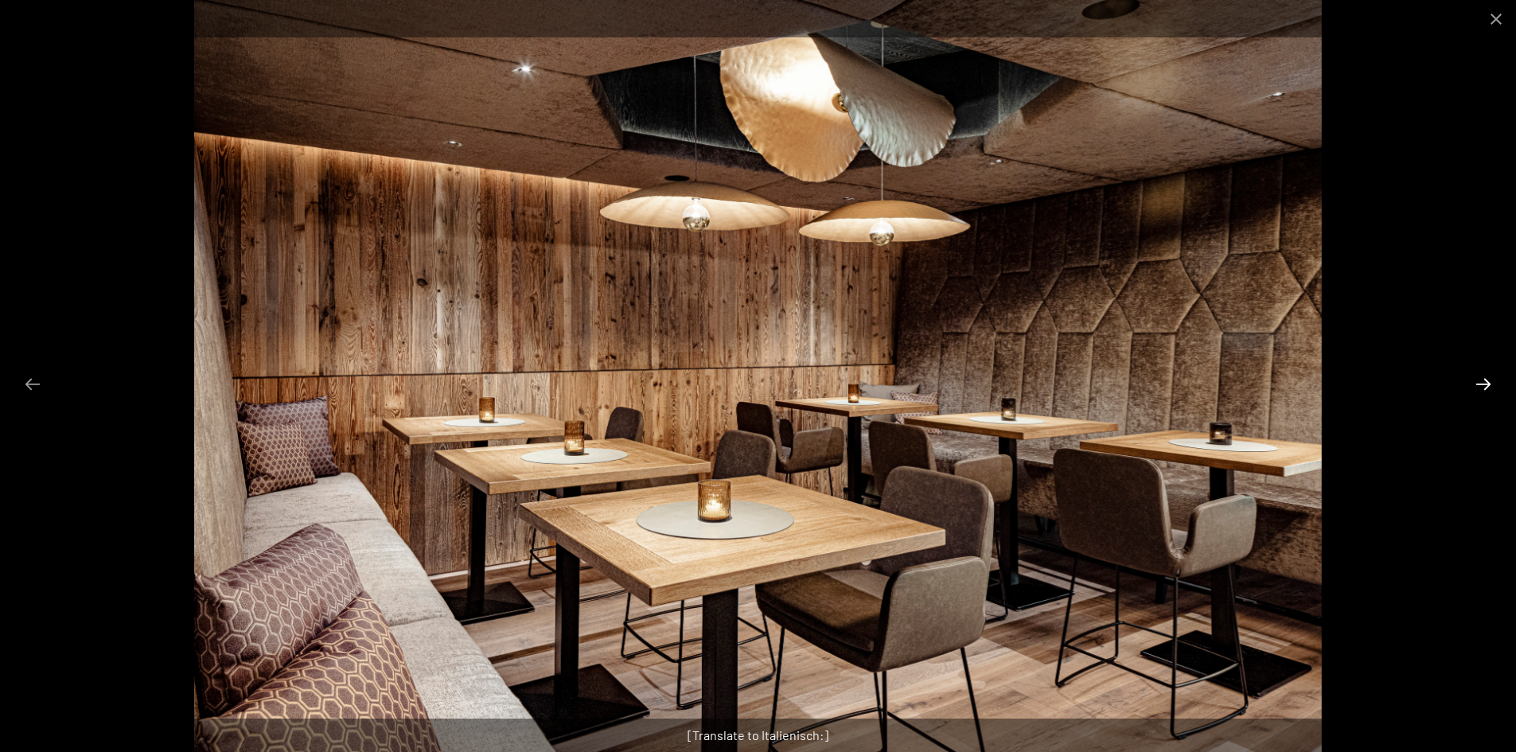
click at [1489, 382] on button "Next slide" at bounding box center [1483, 384] width 33 height 31
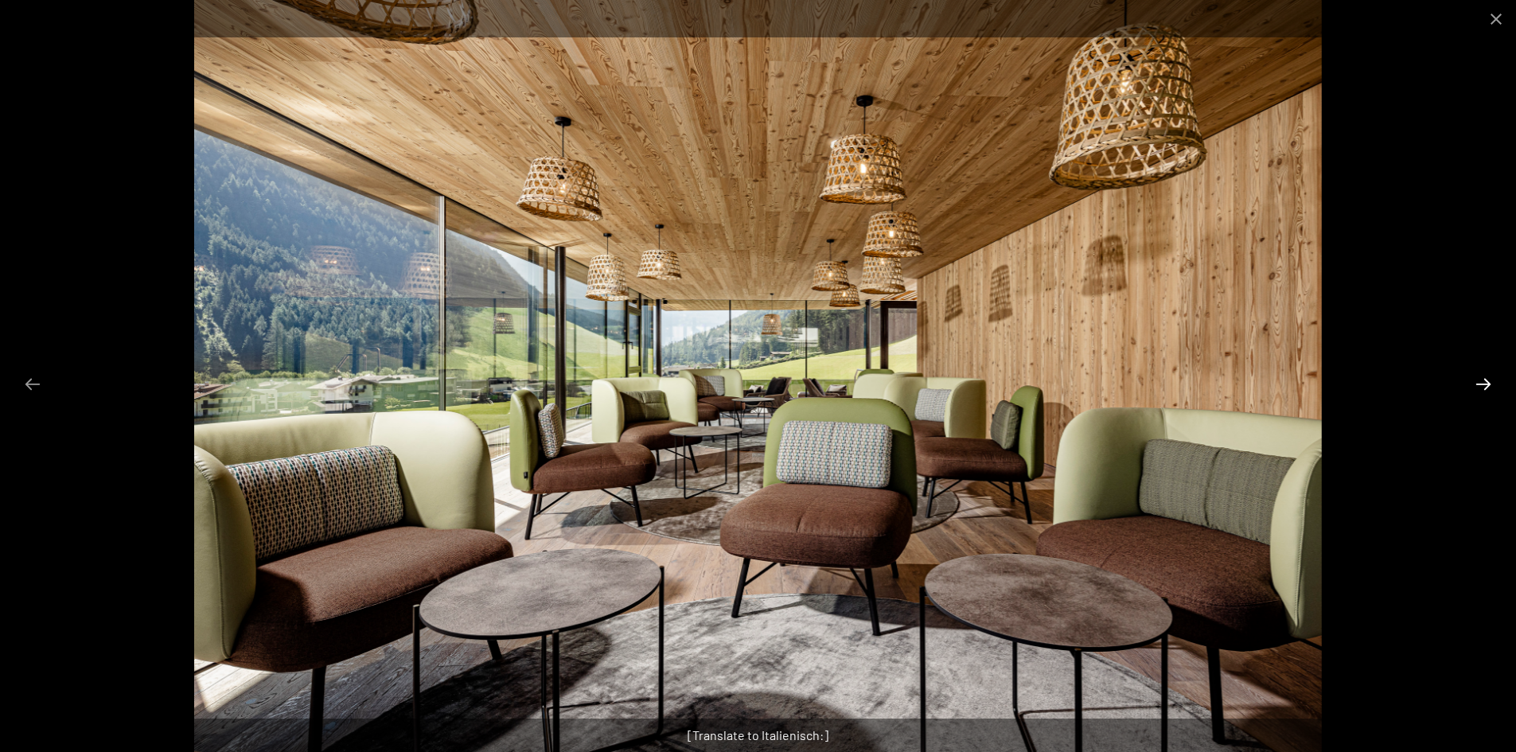
click at [1489, 382] on button "Next slide" at bounding box center [1483, 384] width 33 height 31
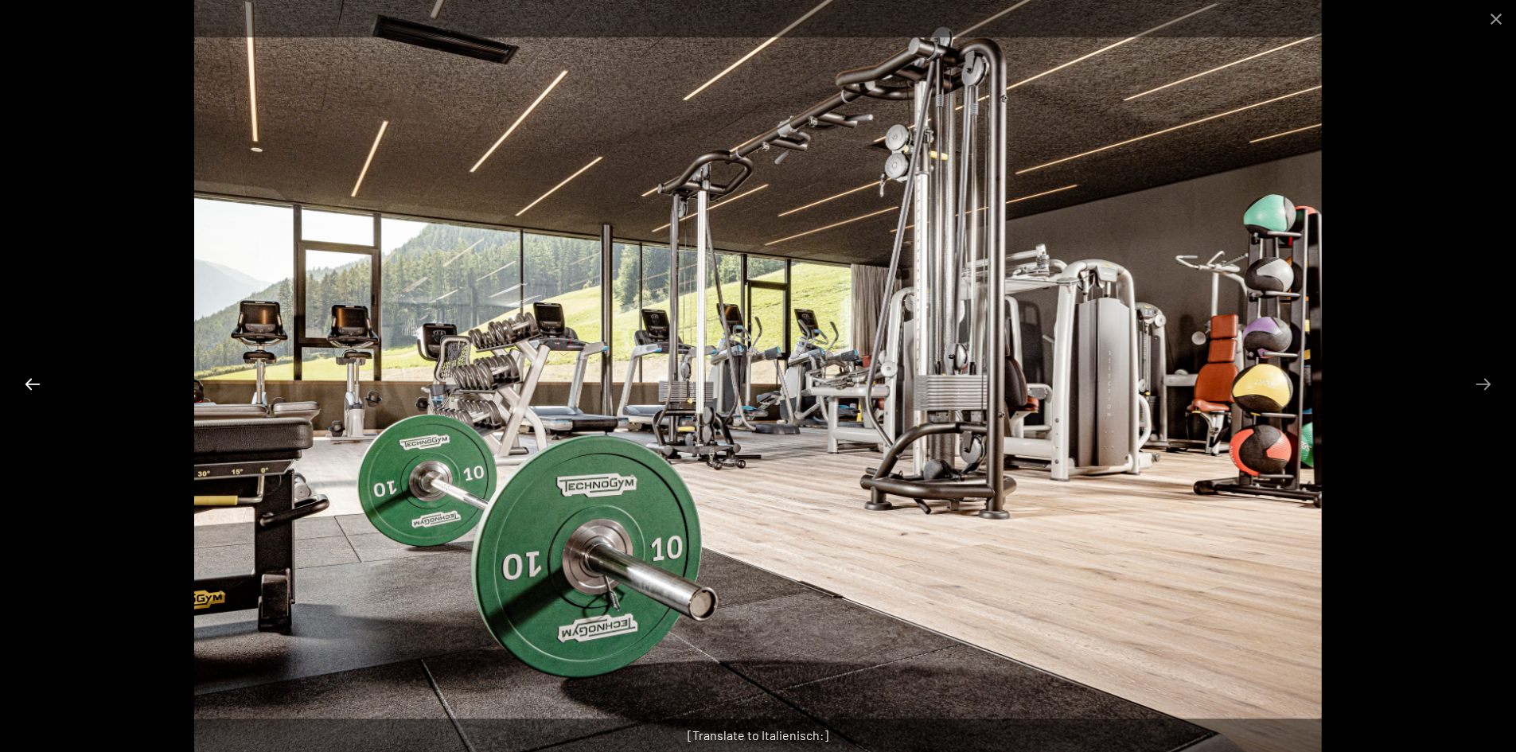
click at [25, 378] on button "Previous slide" at bounding box center [32, 384] width 33 height 31
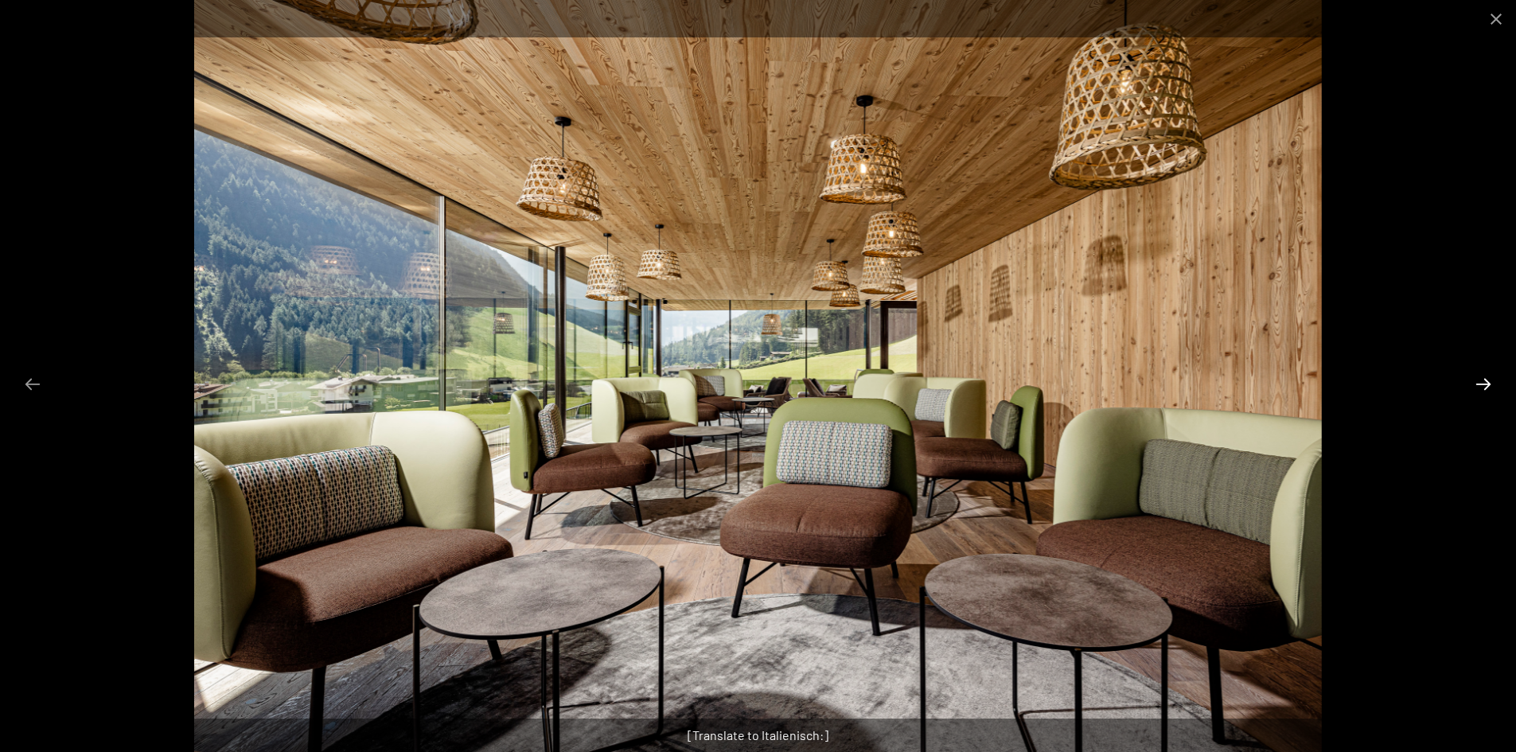
click at [1485, 383] on button "Next slide" at bounding box center [1483, 384] width 33 height 31
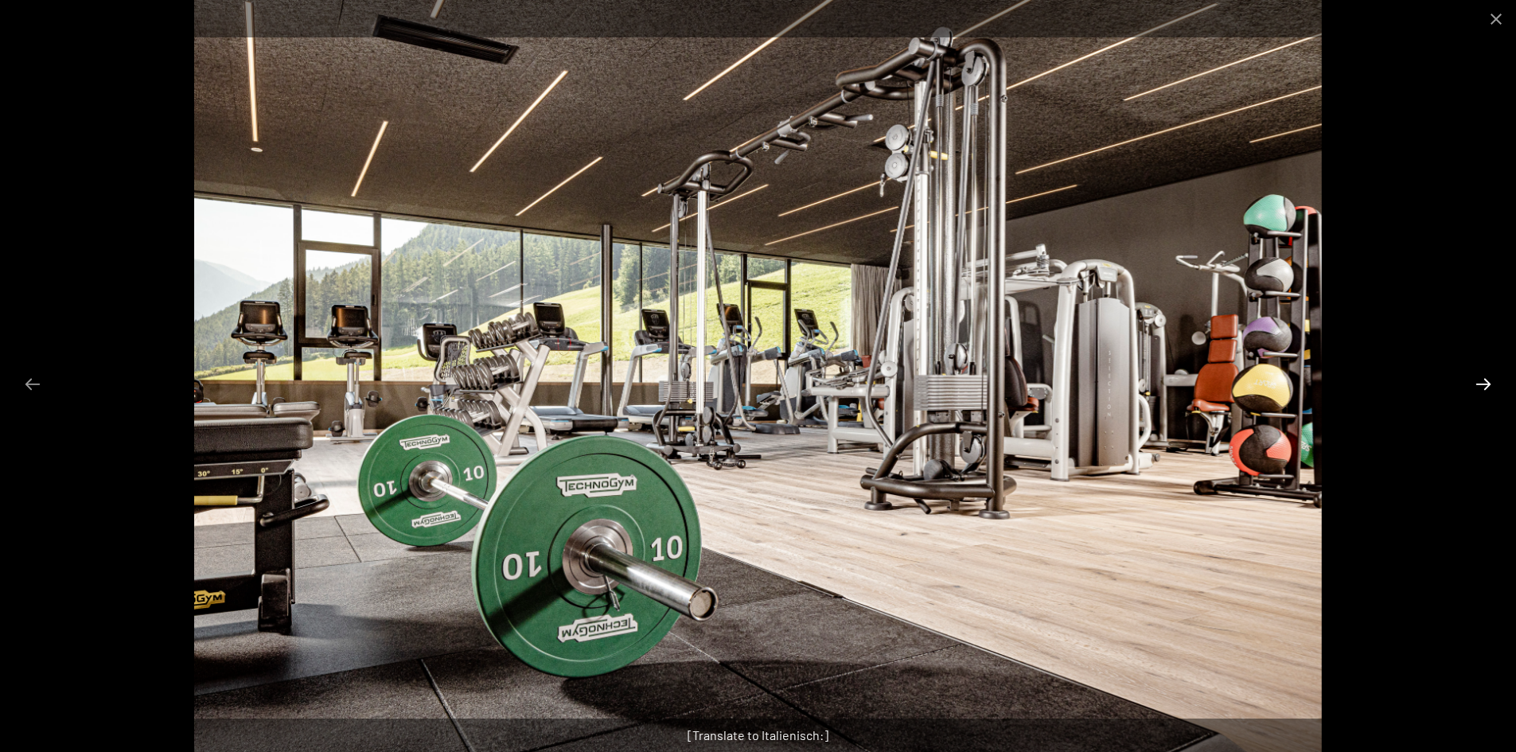
click at [1485, 382] on button "Next slide" at bounding box center [1483, 384] width 33 height 31
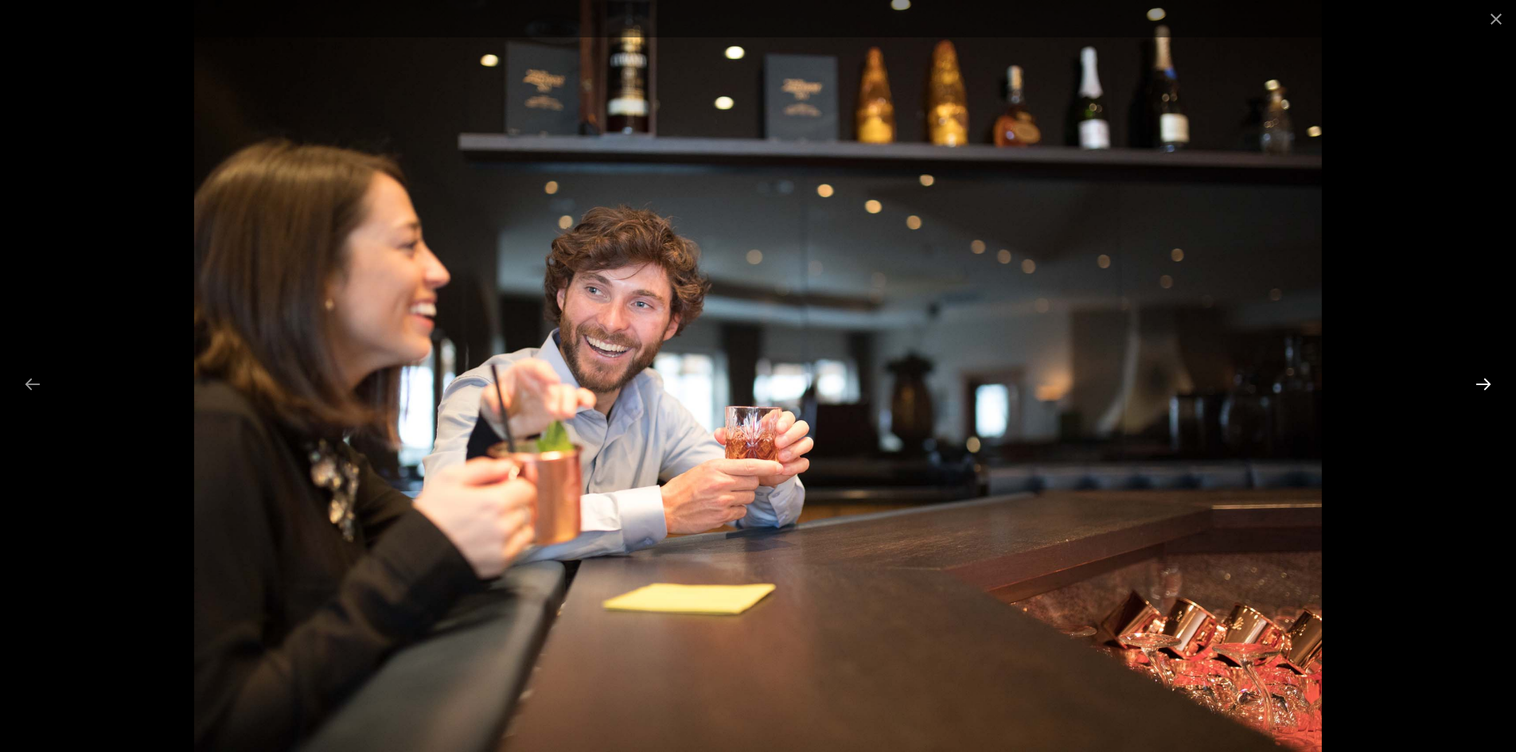
click at [1478, 377] on button "Next slide" at bounding box center [1483, 384] width 33 height 31
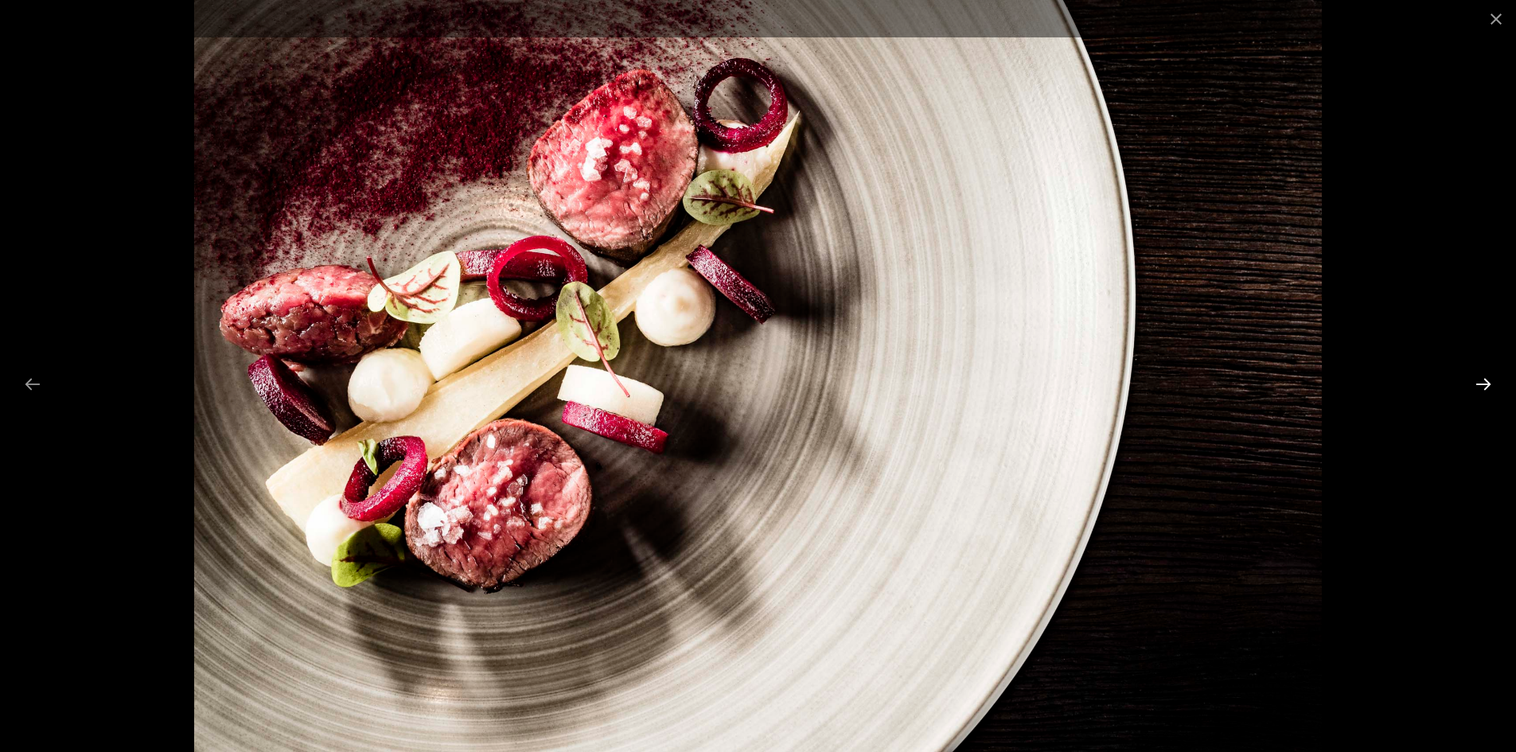
click at [1478, 377] on button "Next slide" at bounding box center [1483, 384] width 33 height 31
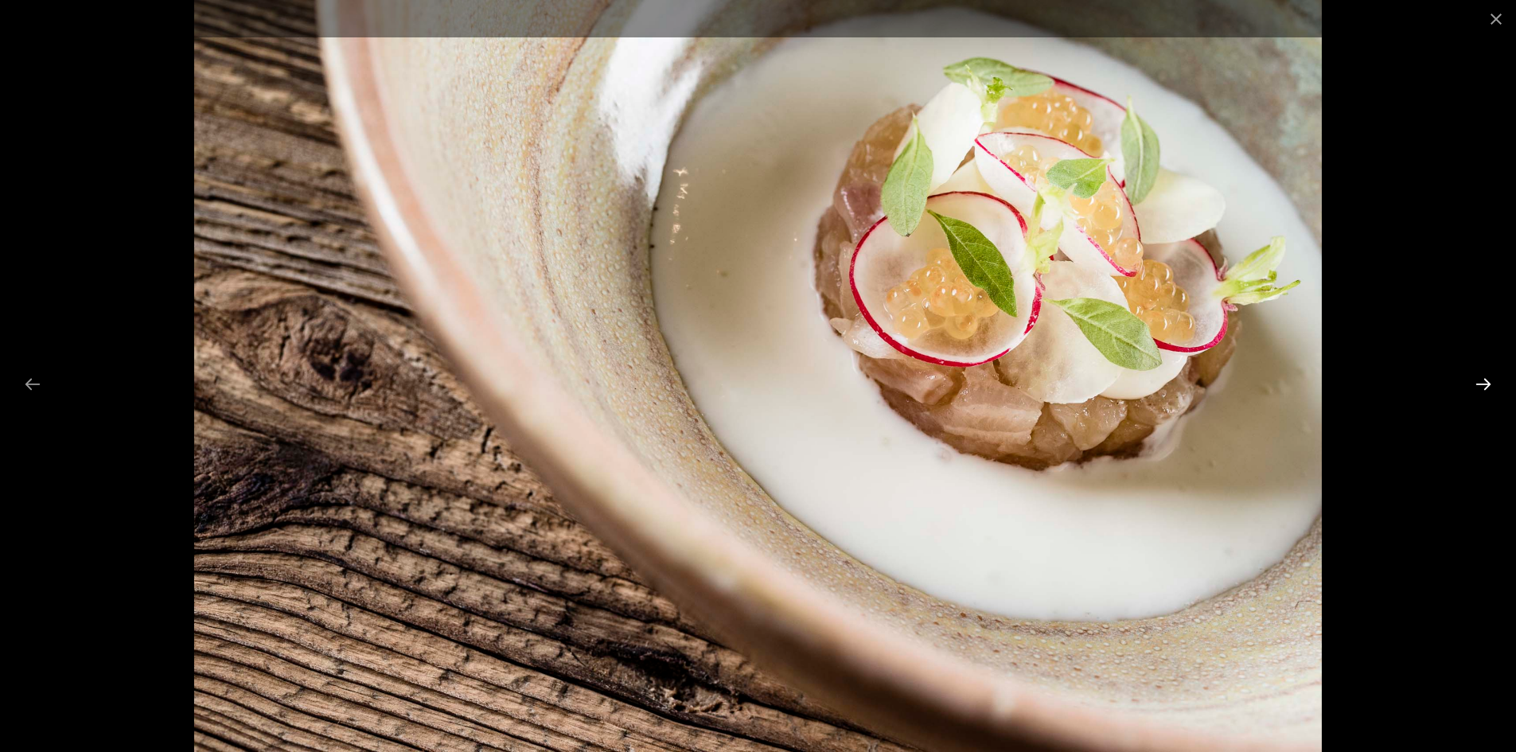
click at [1478, 377] on button "Next slide" at bounding box center [1483, 384] width 33 height 31
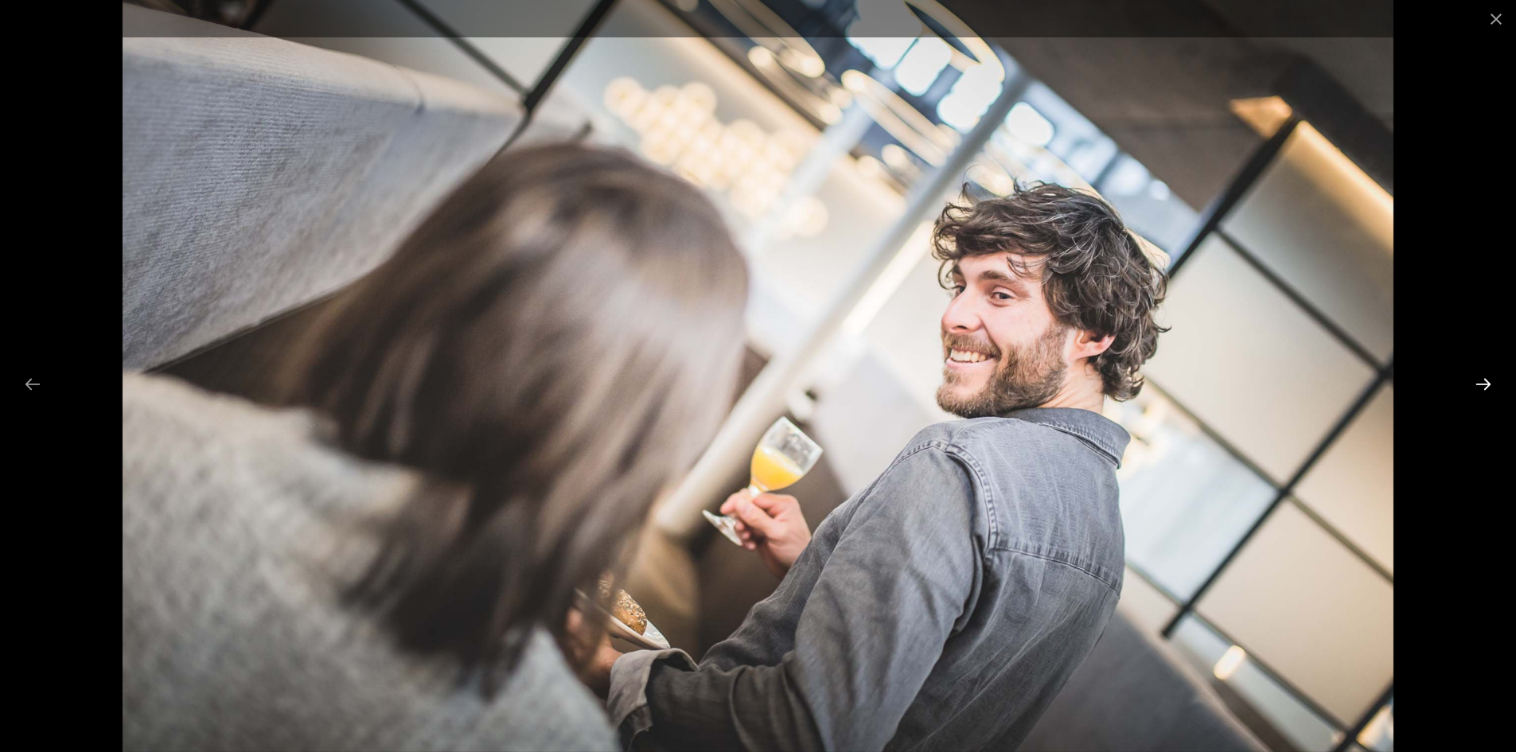
click at [1477, 377] on button "Next slide" at bounding box center [1483, 384] width 33 height 31
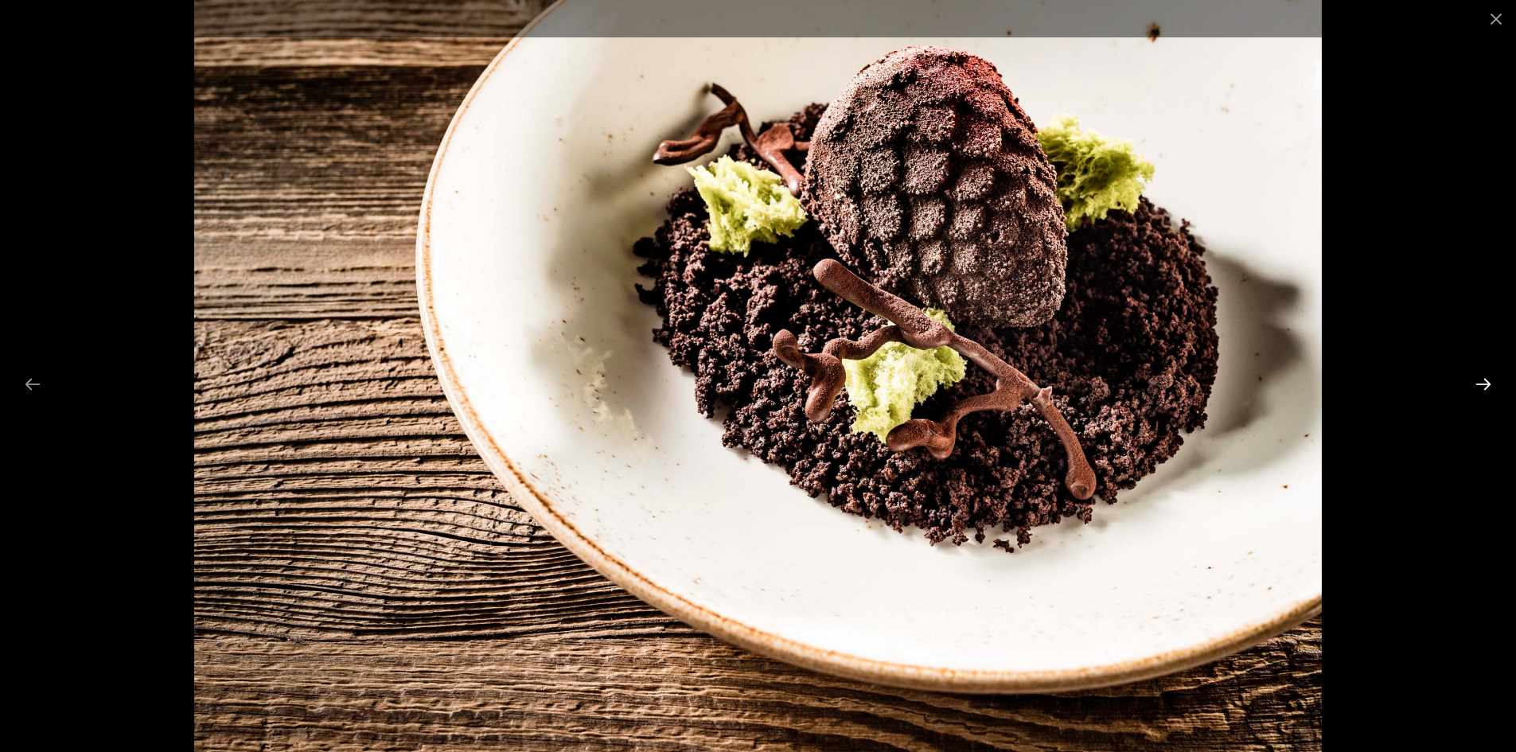
click at [1477, 377] on button "Next slide" at bounding box center [1483, 384] width 33 height 31
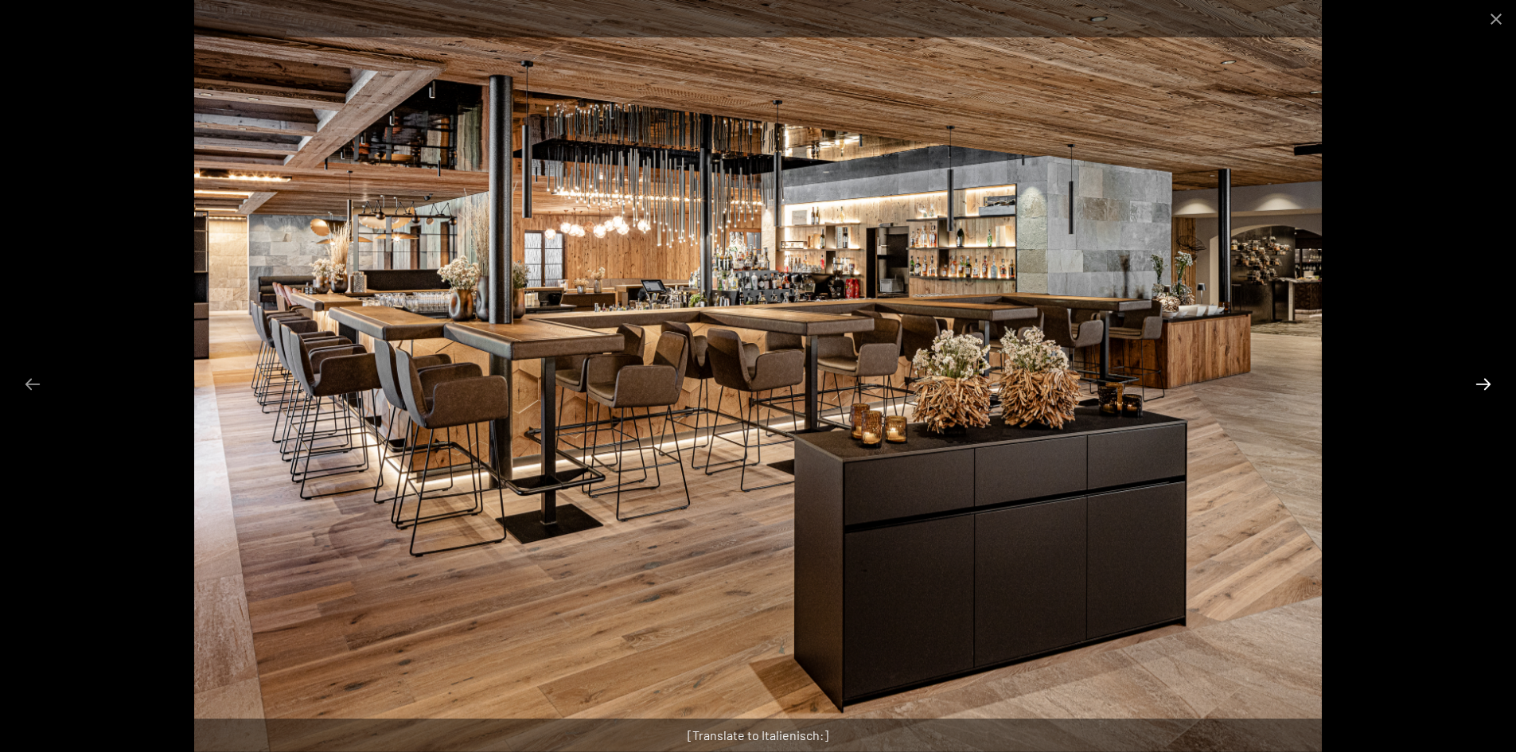
click at [1473, 377] on button "Next slide" at bounding box center [1483, 384] width 33 height 31
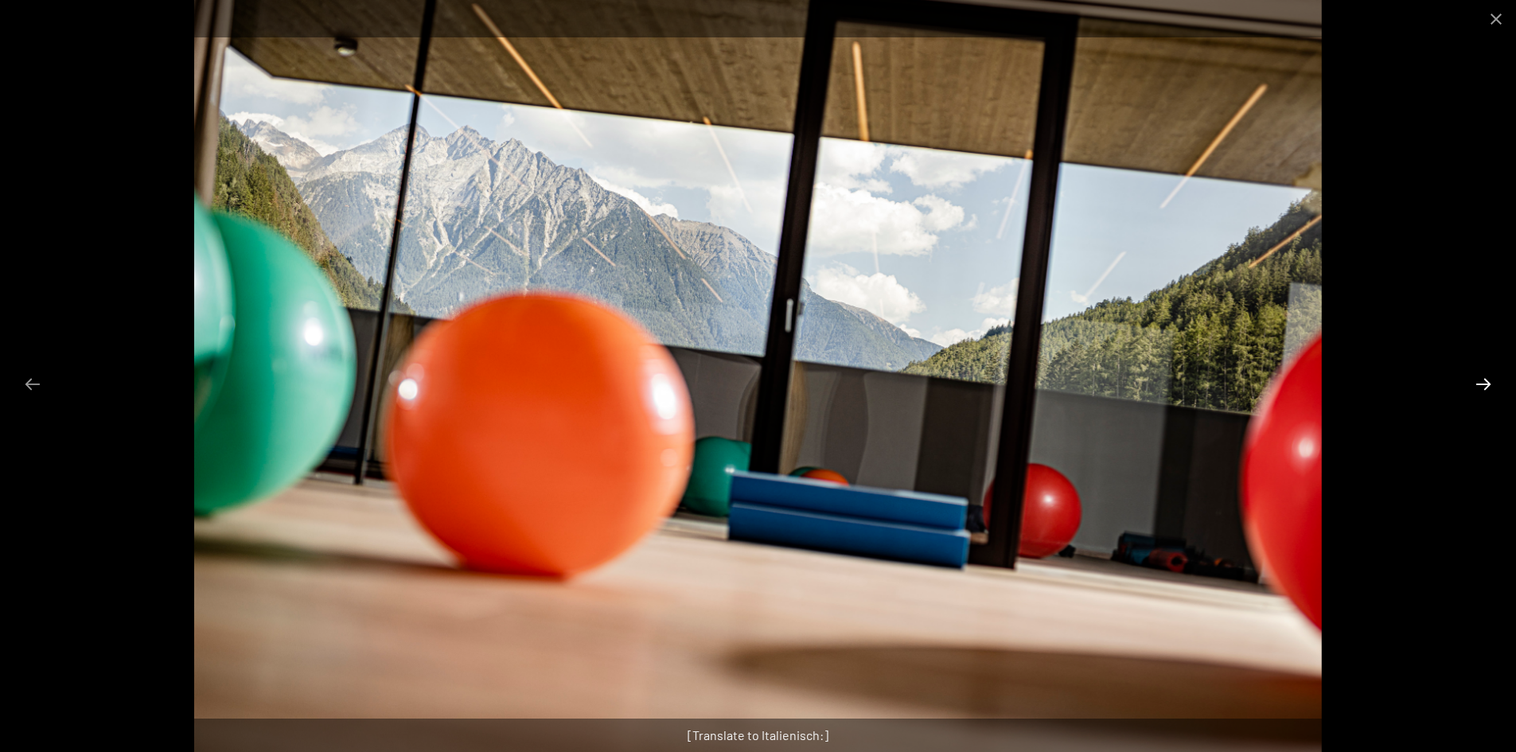
click at [1473, 377] on button "Next slide" at bounding box center [1483, 384] width 33 height 31
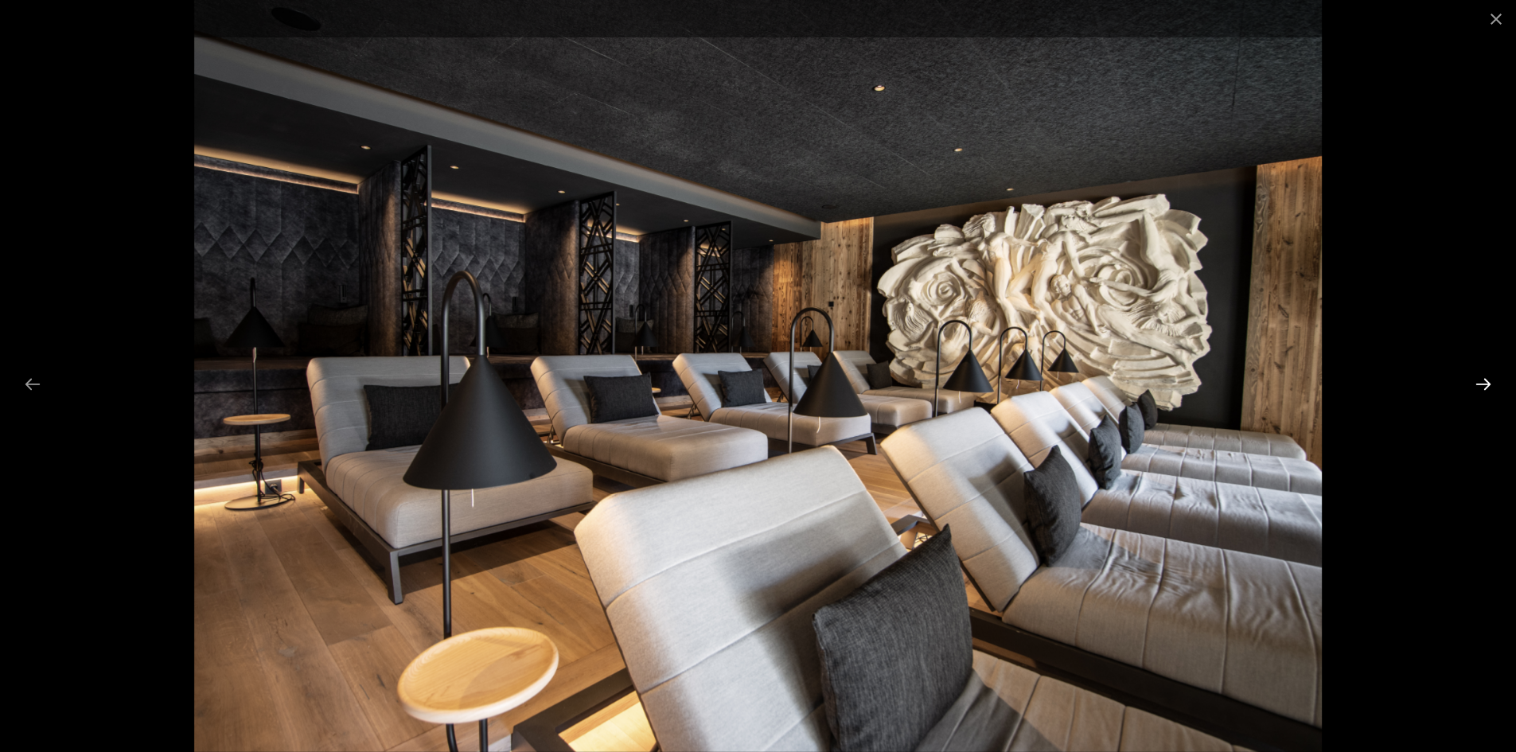
click at [1485, 380] on button "Next slide" at bounding box center [1483, 384] width 33 height 31
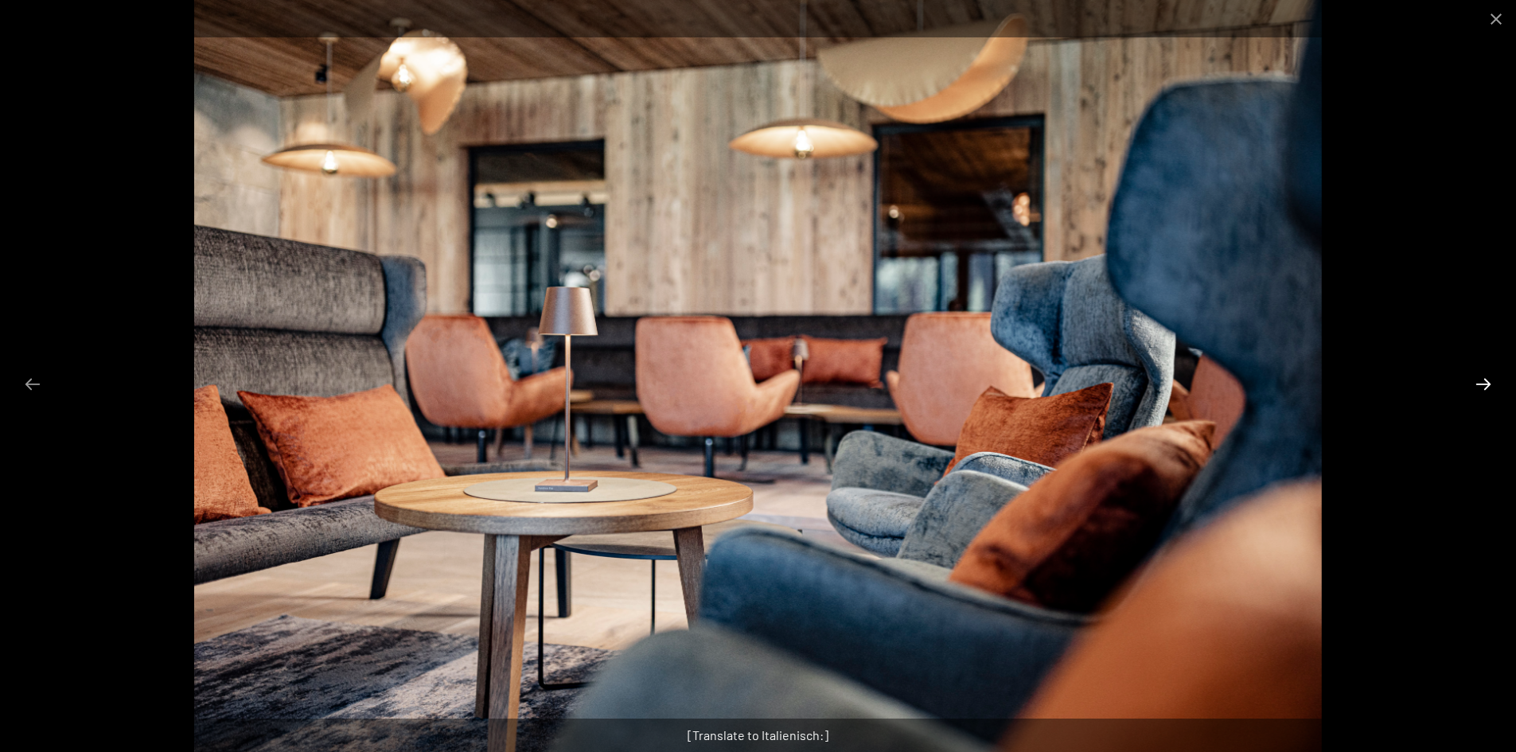
click at [1485, 380] on button "Next slide" at bounding box center [1483, 384] width 33 height 31
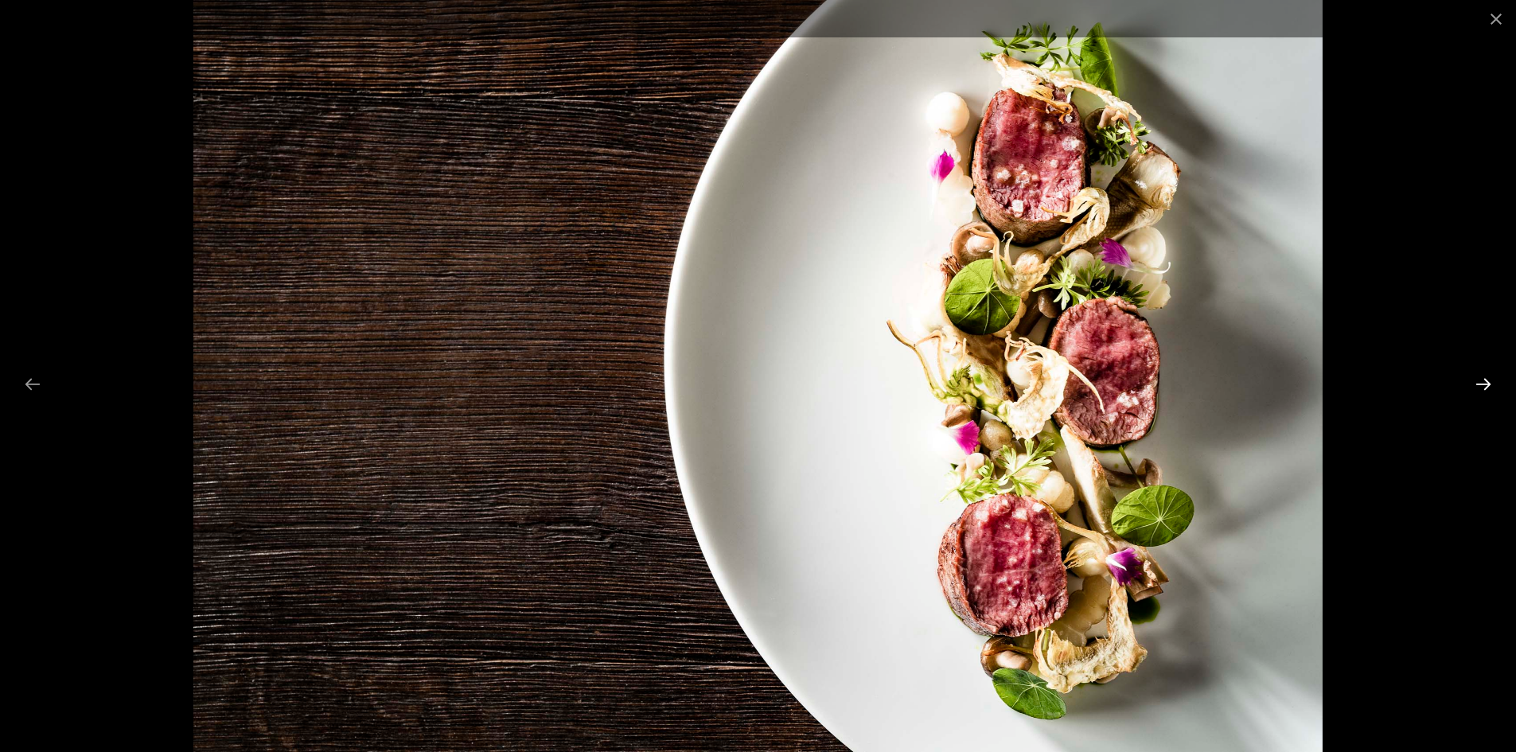
click at [1485, 380] on button "Next slide" at bounding box center [1483, 384] width 33 height 31
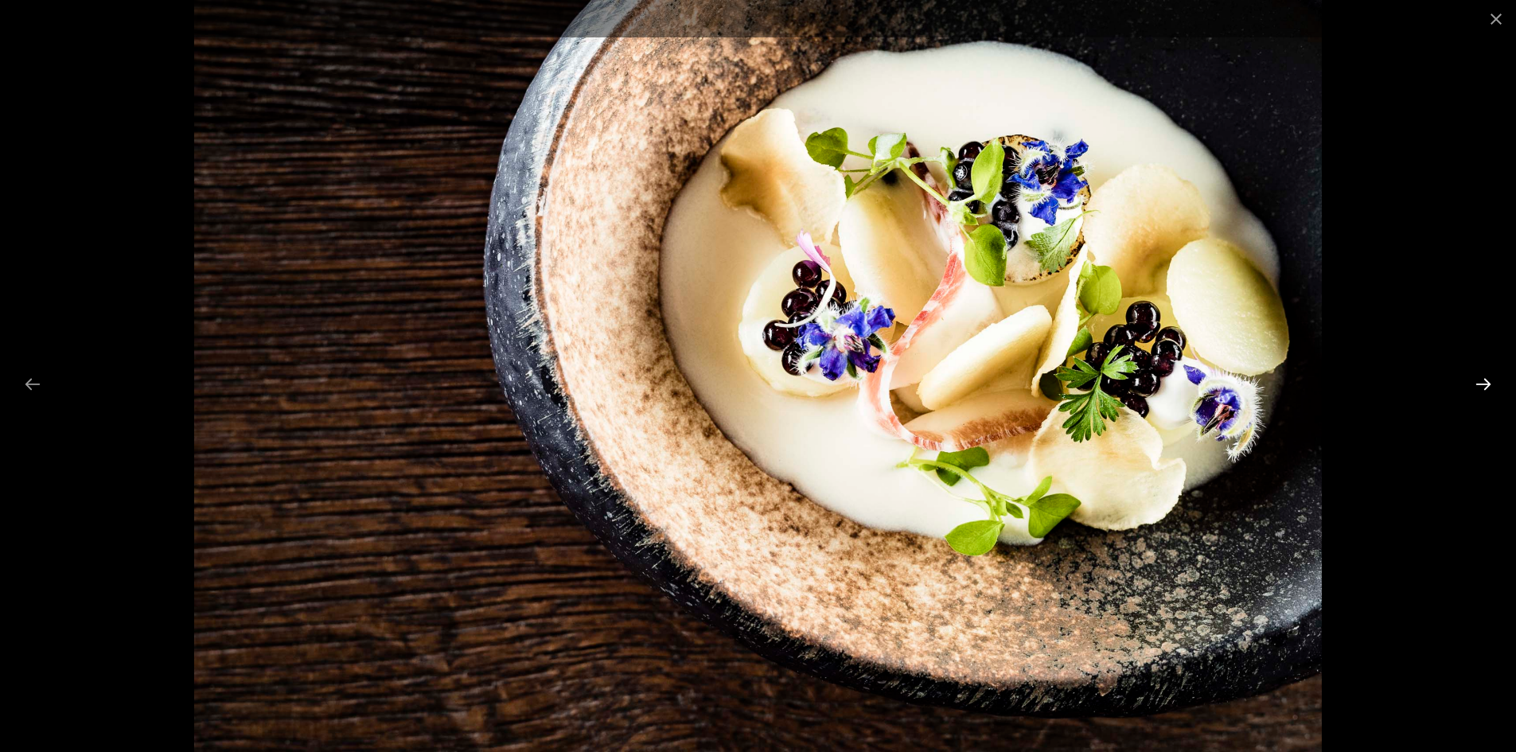
click at [1485, 380] on button "Next slide" at bounding box center [1483, 384] width 33 height 31
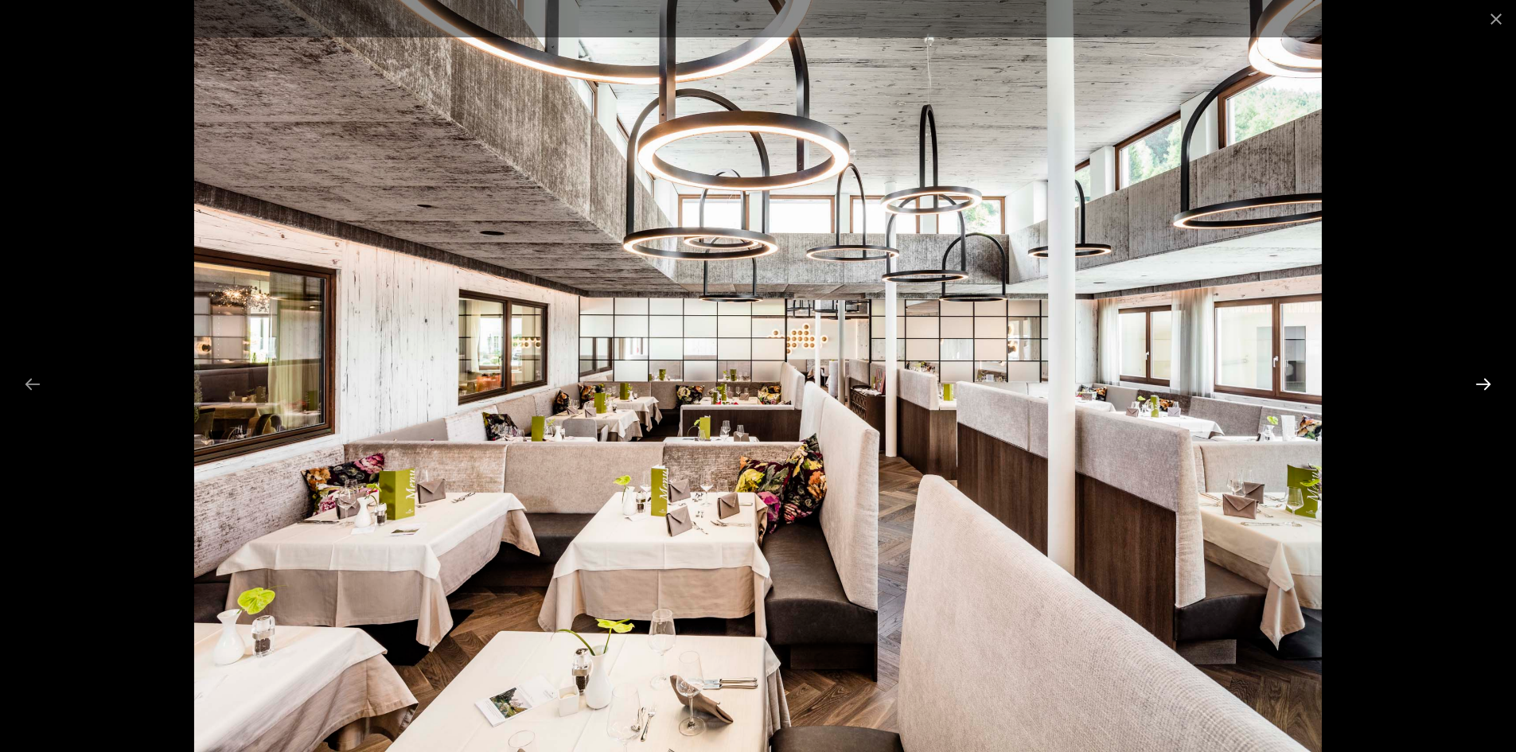
click at [1485, 380] on button "Next slide" at bounding box center [1483, 384] width 33 height 31
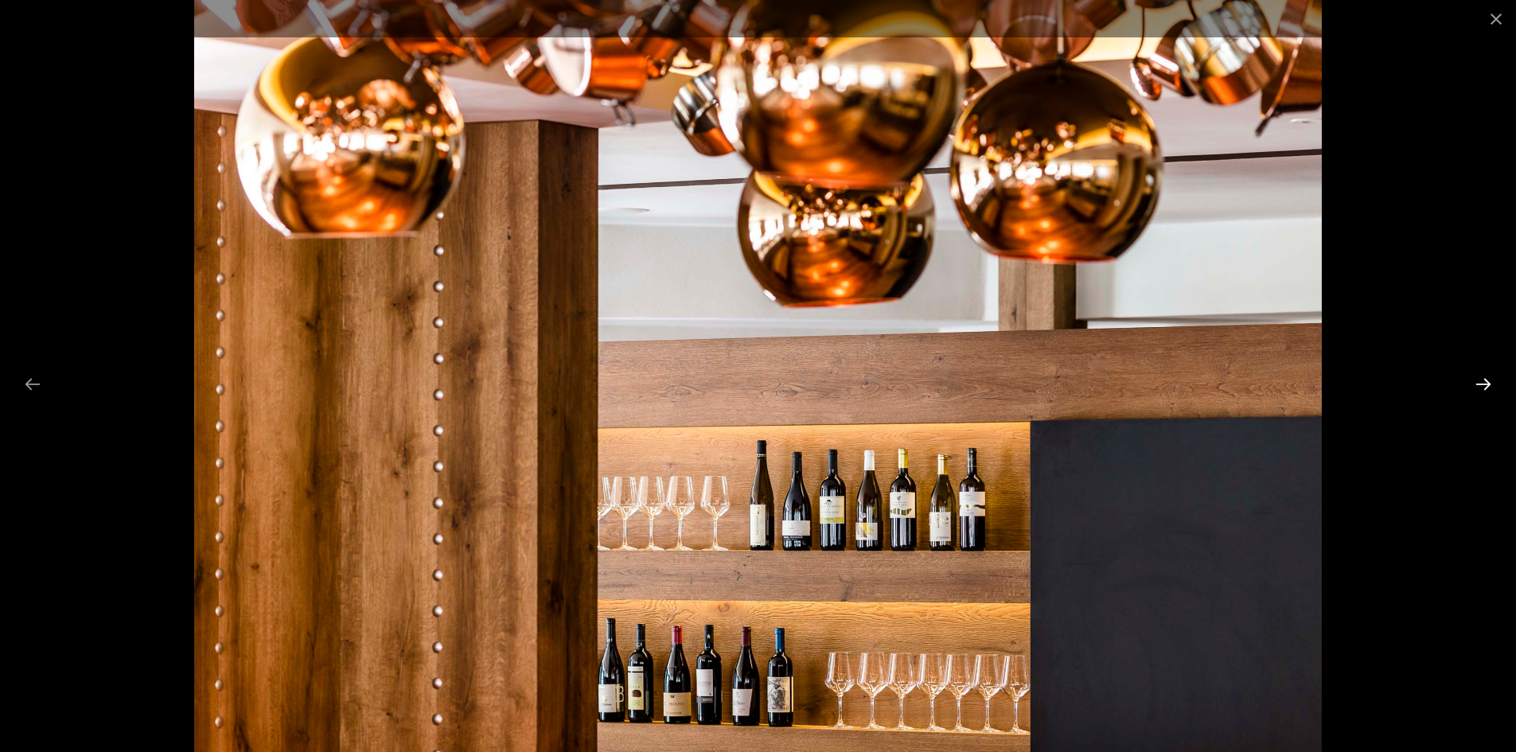
click at [1485, 380] on button "Next slide" at bounding box center [1483, 384] width 33 height 31
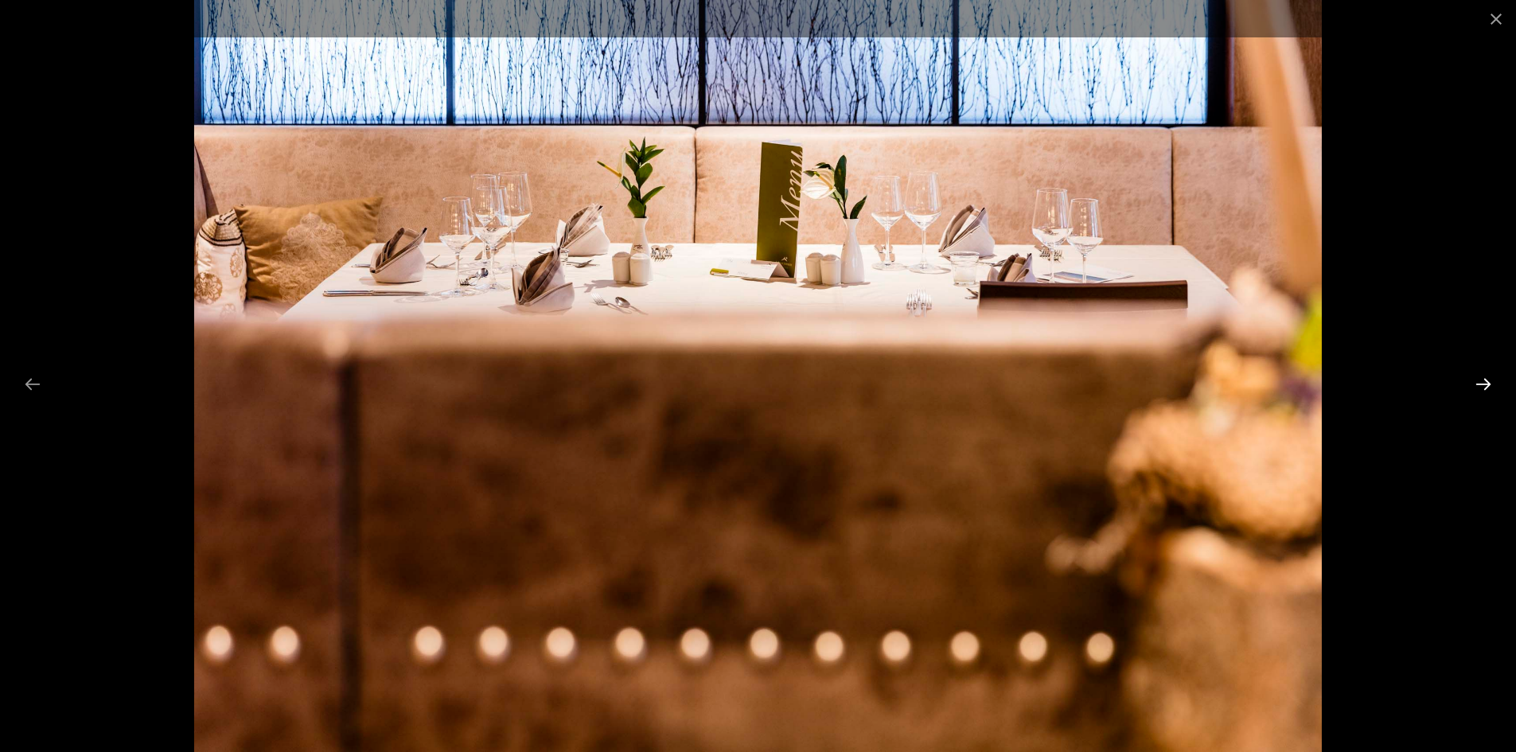
click at [1485, 380] on button "Next slide" at bounding box center [1483, 384] width 33 height 31
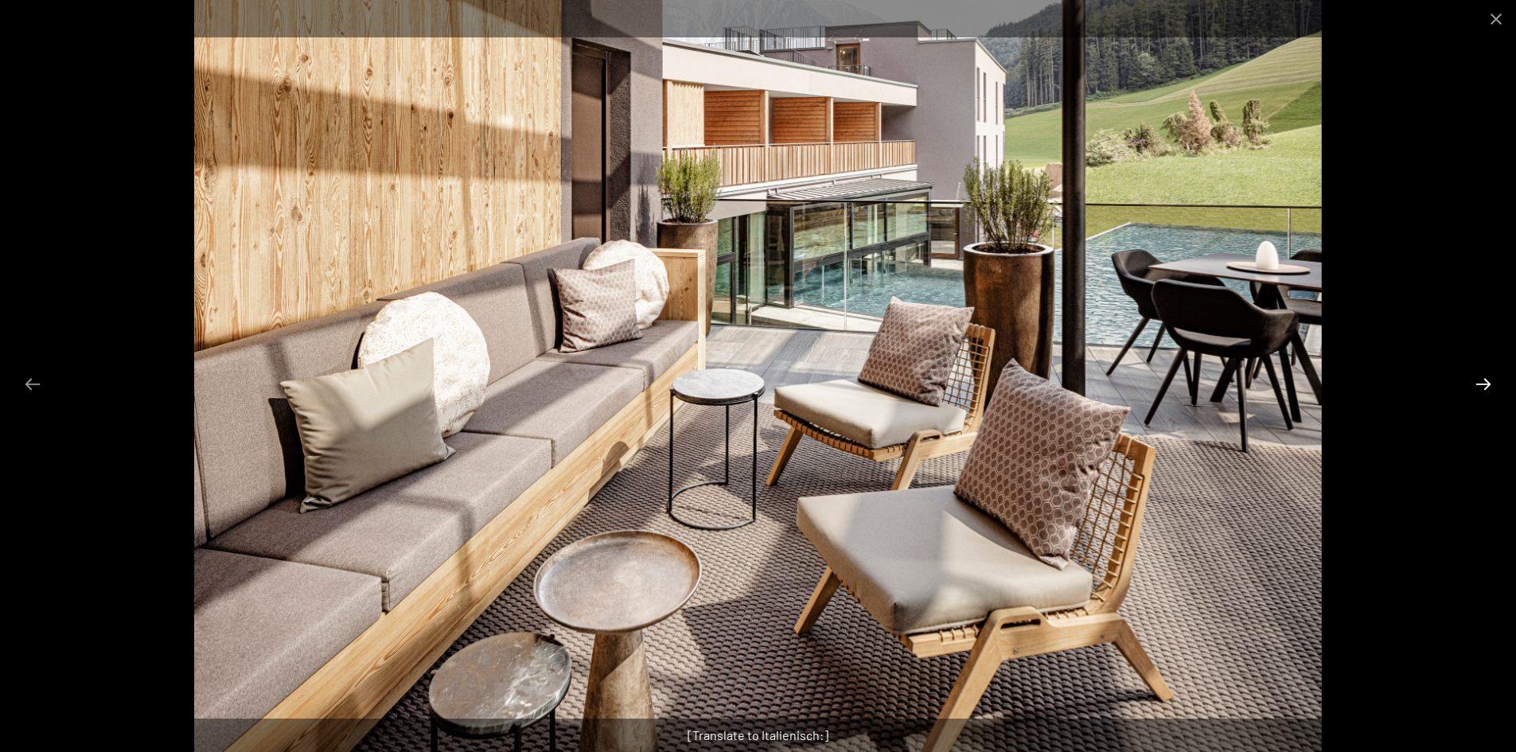
click at [1485, 380] on button "Next slide" at bounding box center [1483, 384] width 33 height 31
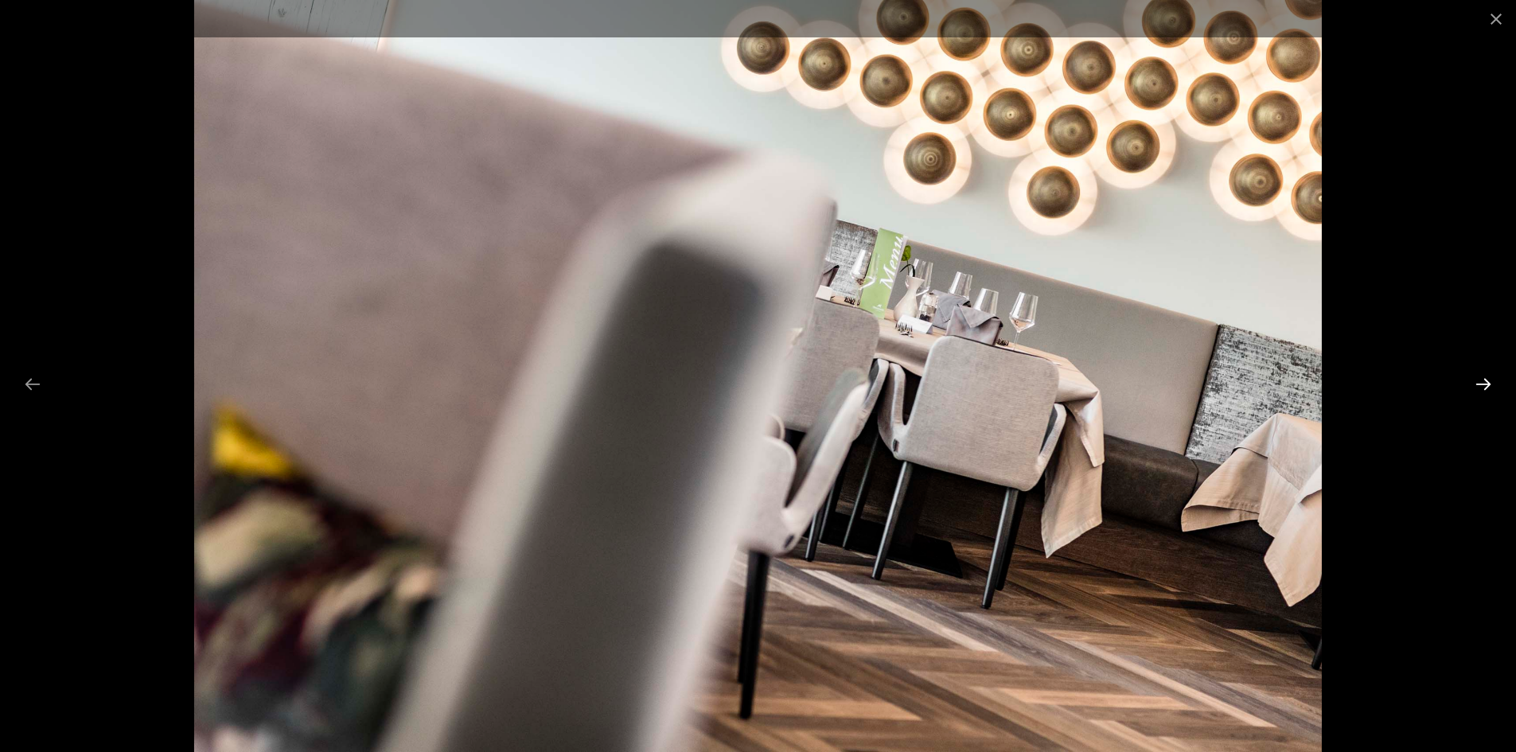
click at [1485, 380] on button "Next slide" at bounding box center [1483, 384] width 33 height 31
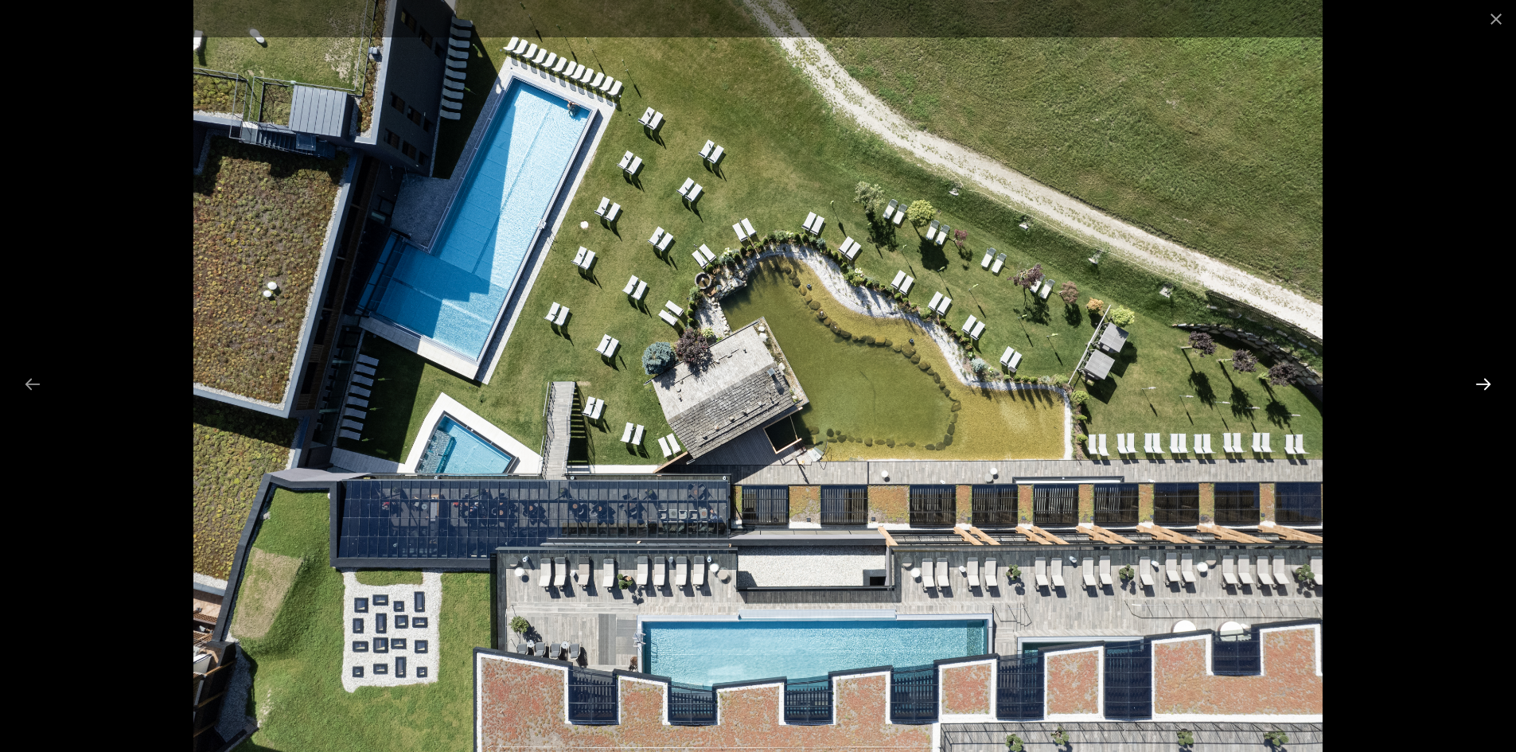
click at [1485, 380] on button "Next slide" at bounding box center [1483, 384] width 33 height 31
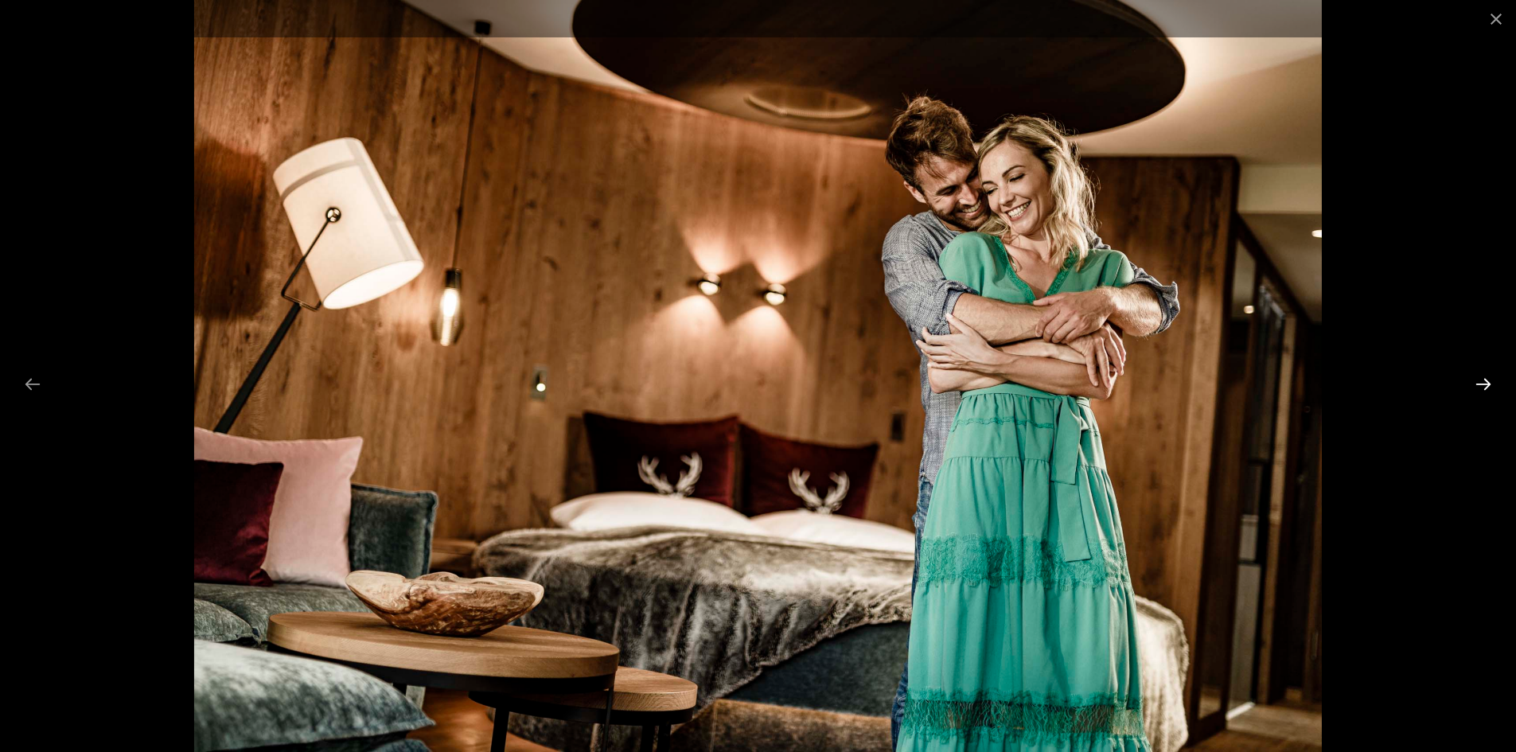
click at [1485, 380] on button "Next slide" at bounding box center [1483, 384] width 33 height 31
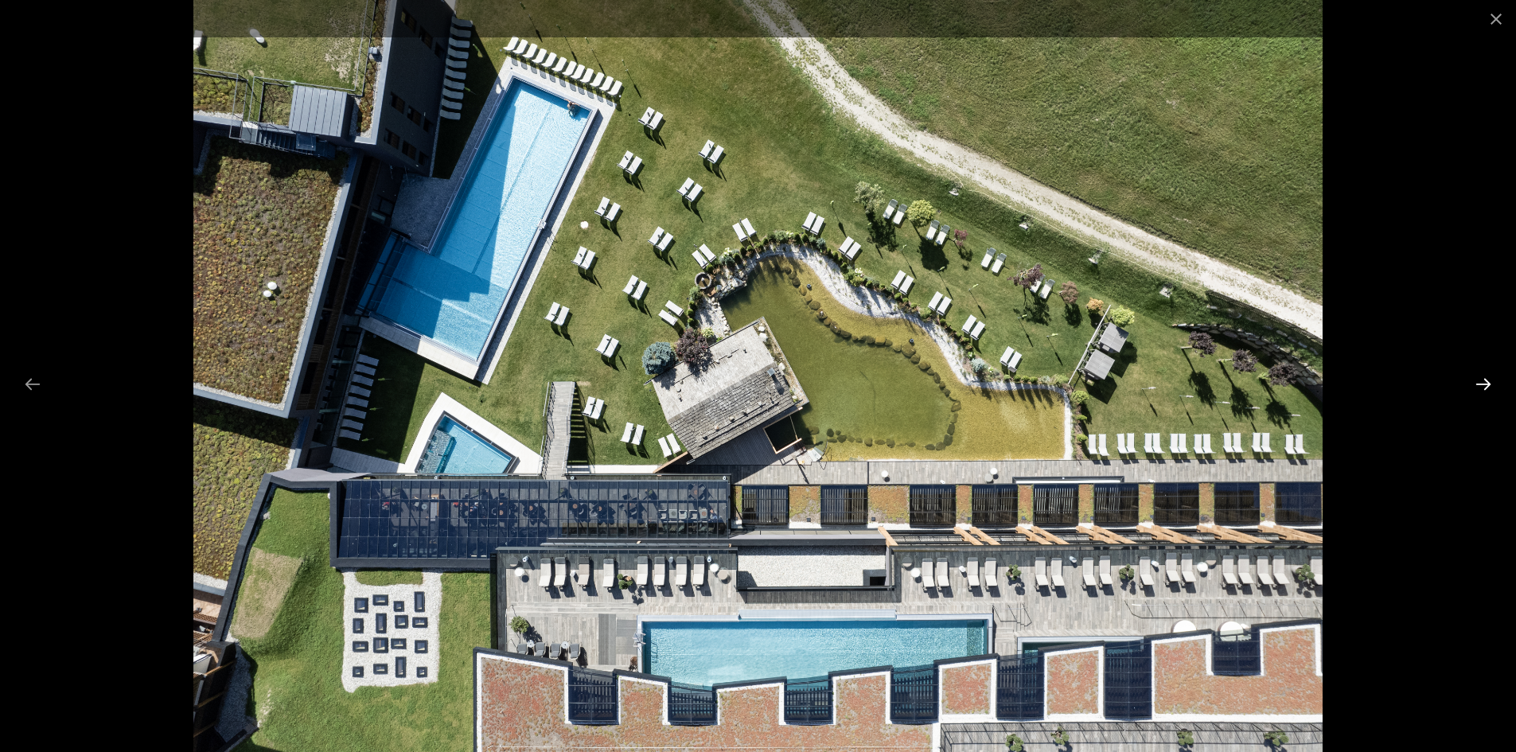
click at [1485, 380] on button "Next slide" at bounding box center [1483, 384] width 33 height 31
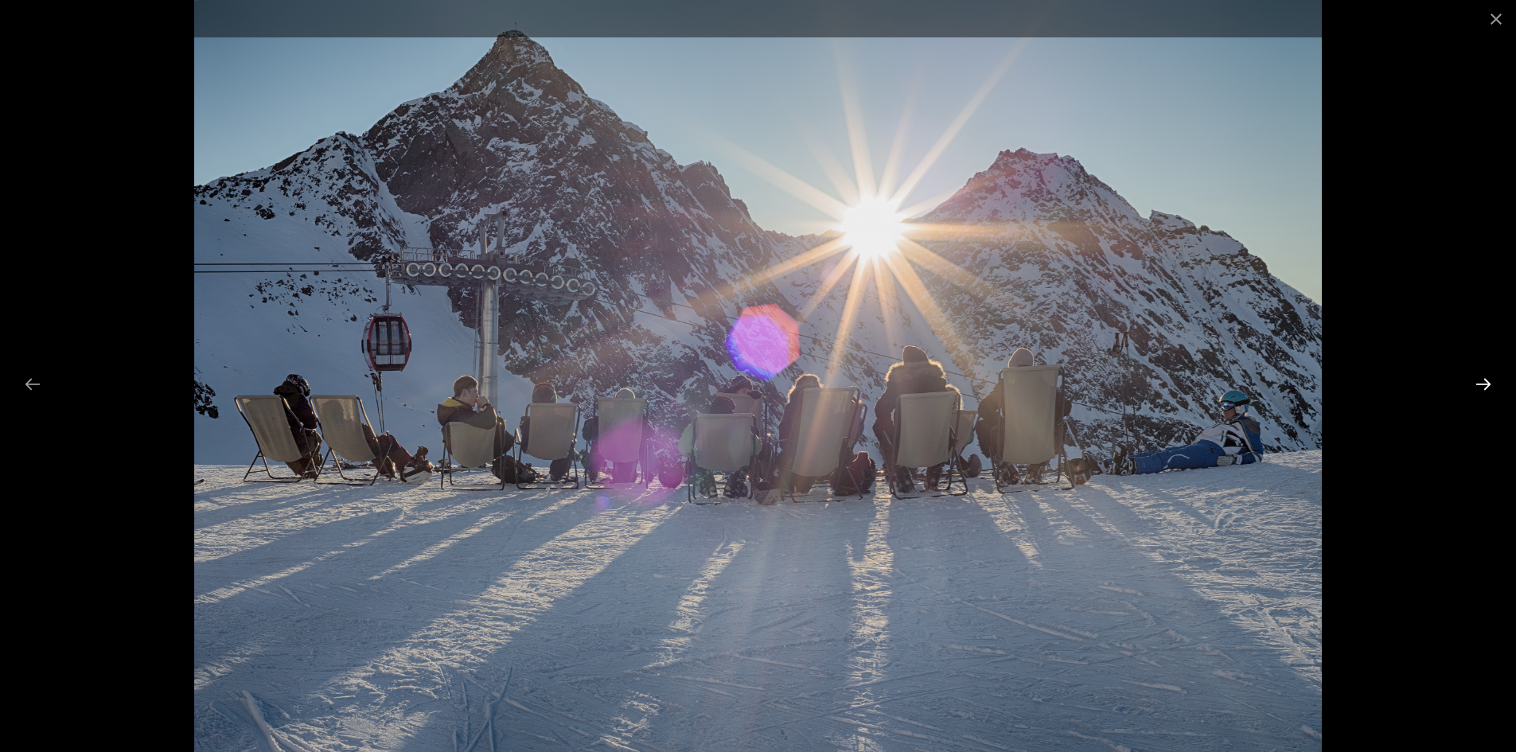
click at [1485, 380] on button "Next slide" at bounding box center [1483, 384] width 33 height 31
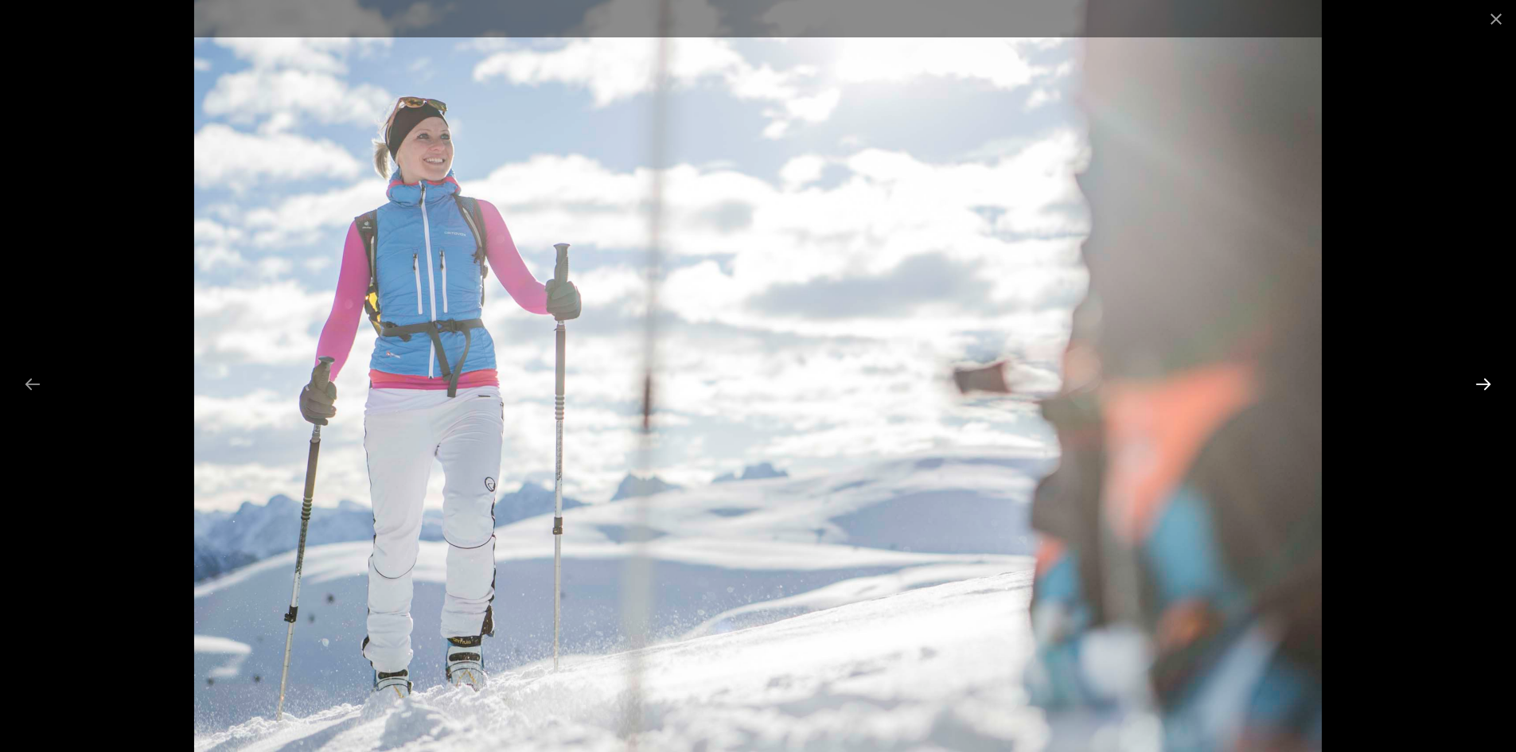
click at [1485, 380] on button "Next slide" at bounding box center [1483, 384] width 33 height 31
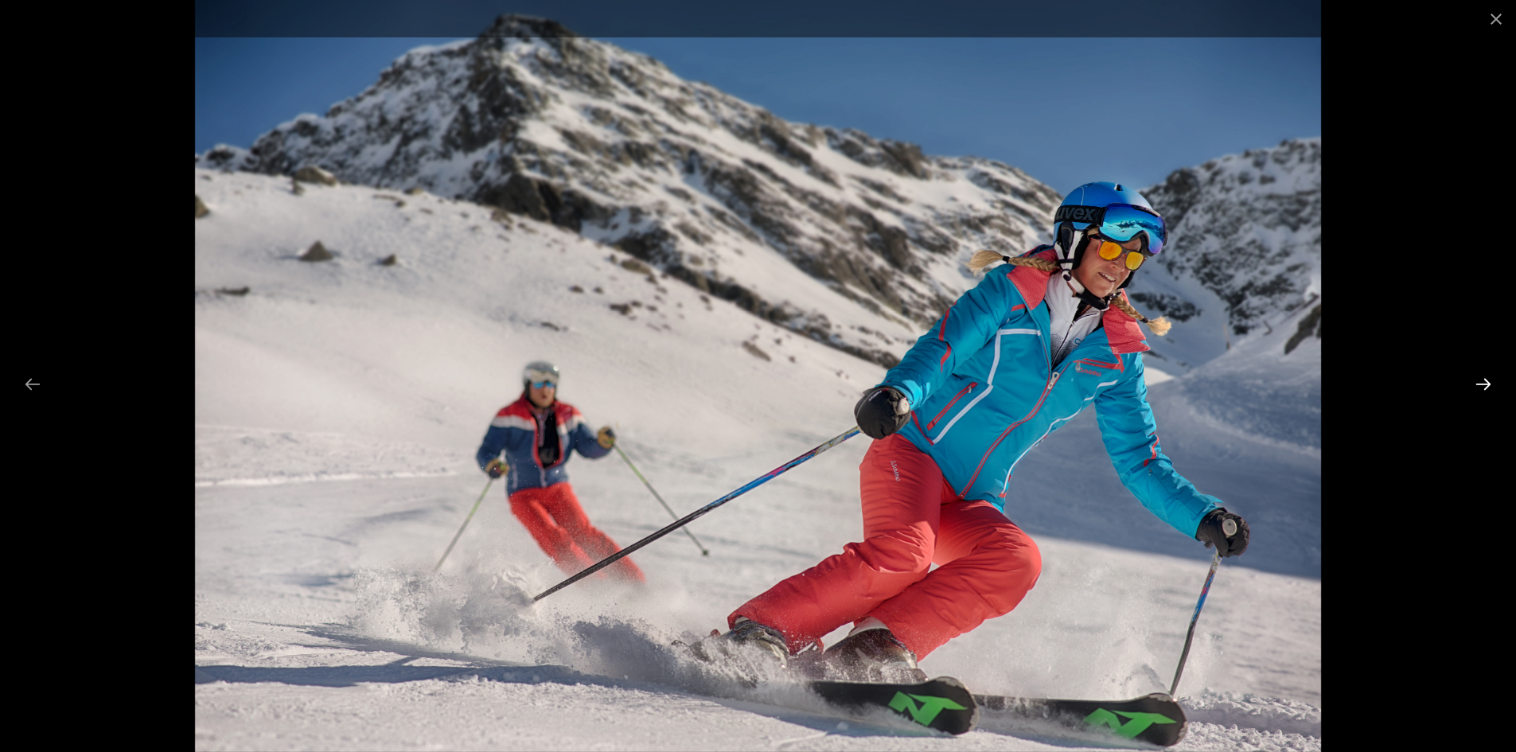
click at [1485, 380] on button "Next slide" at bounding box center [1483, 384] width 33 height 31
